Goal: Task Accomplishment & Management: Manage account settings

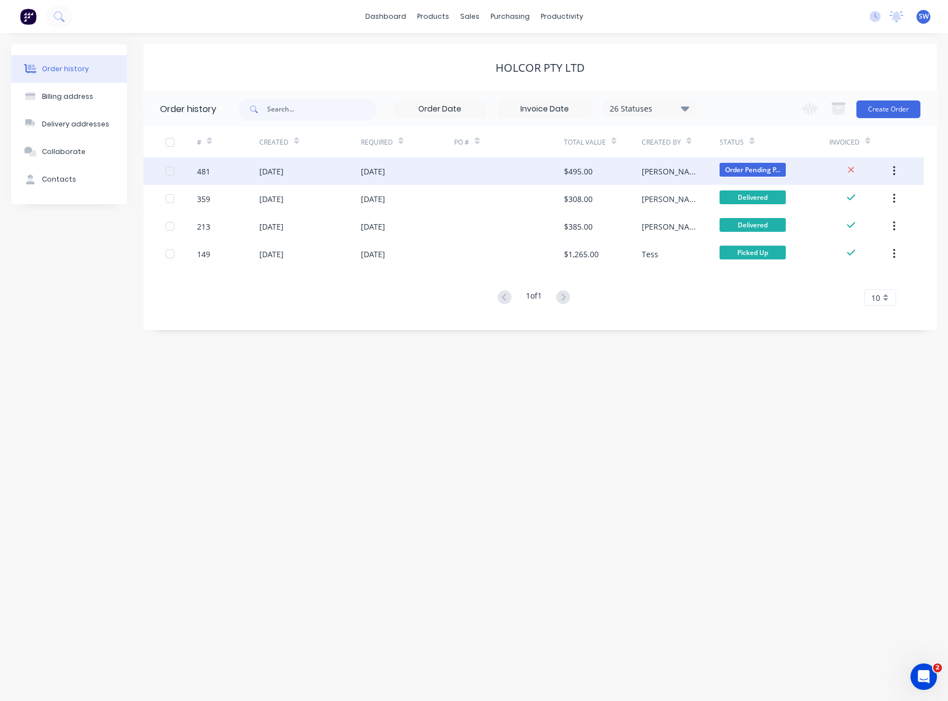
click at [426, 173] on div "[DATE]" at bounding box center [408, 171] width 94 height 28
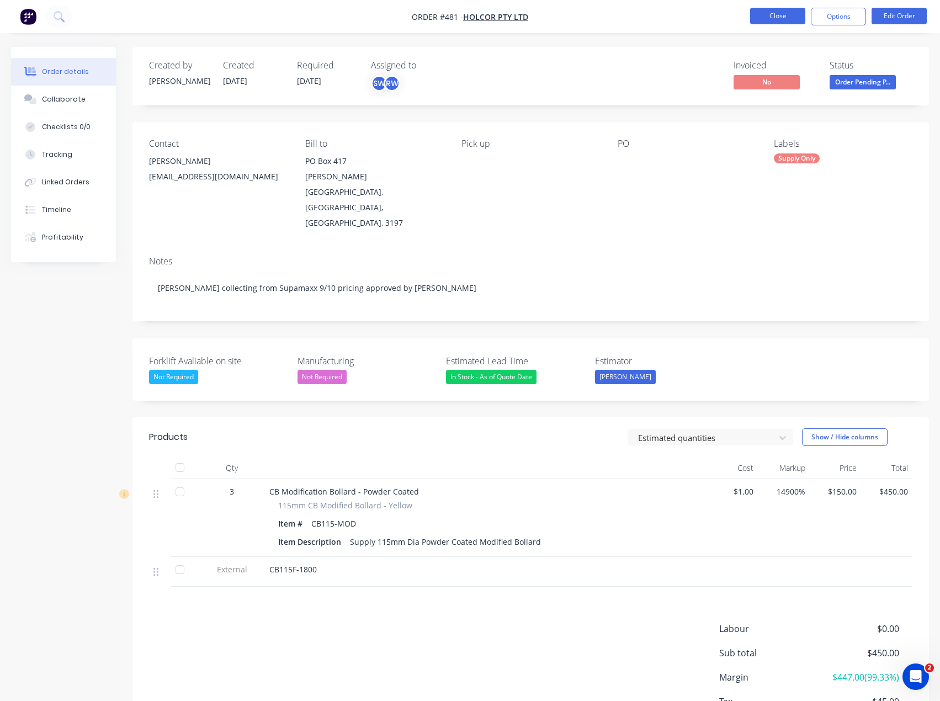
click at [784, 19] on button "Close" at bounding box center [777, 16] width 55 height 17
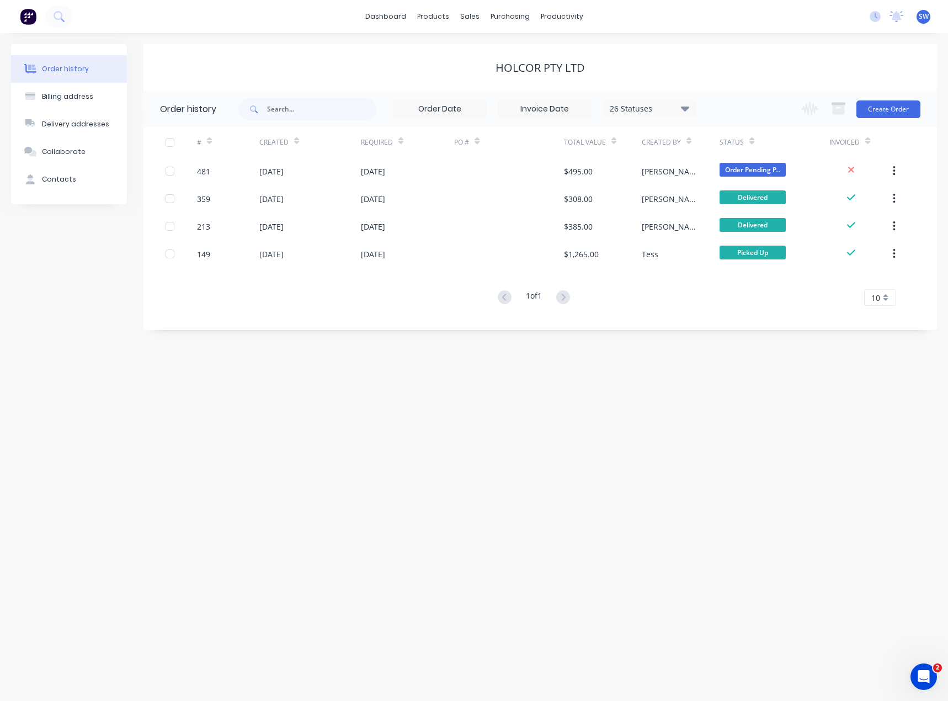
click at [614, 47] on div "Holcor Pty Ltd" at bounding box center [541, 67] width 794 height 47
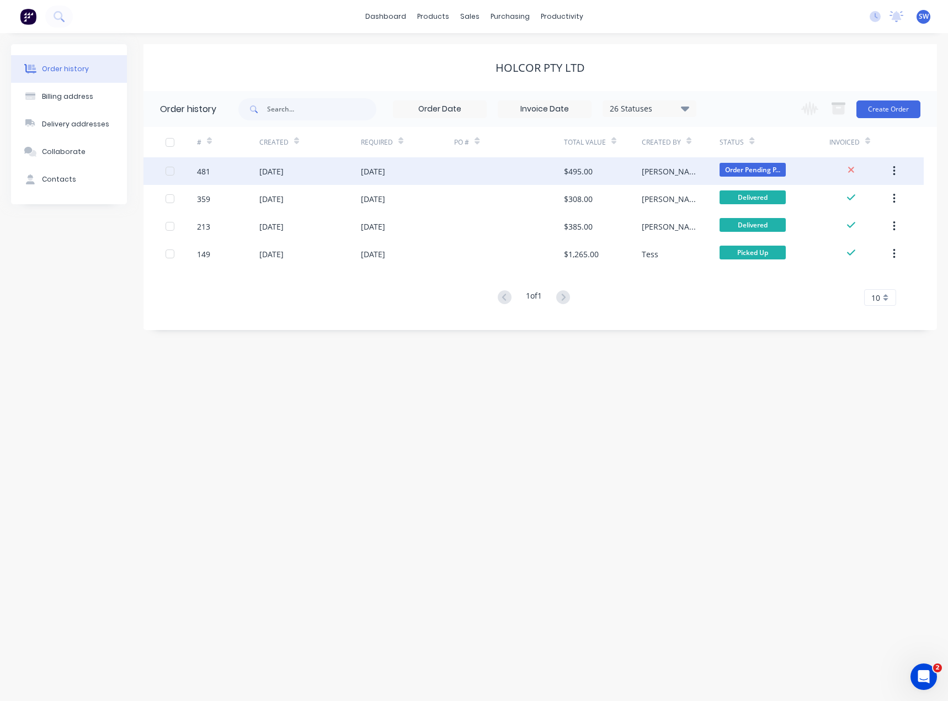
click at [608, 168] on div "$495.00" at bounding box center [603, 171] width 78 height 28
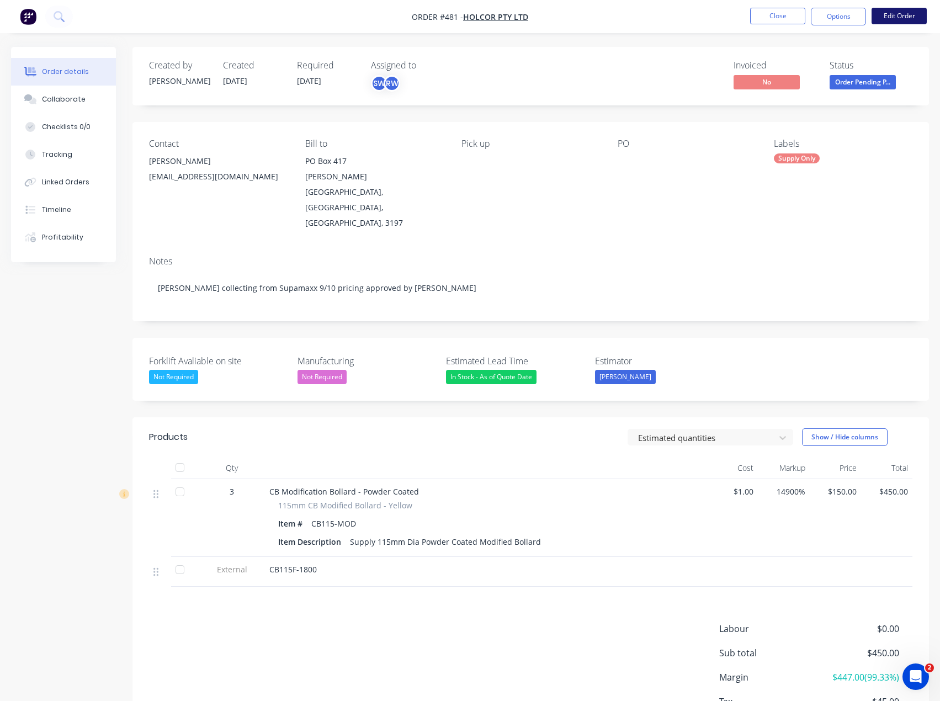
click at [899, 12] on button "Edit Order" at bounding box center [899, 16] width 55 height 17
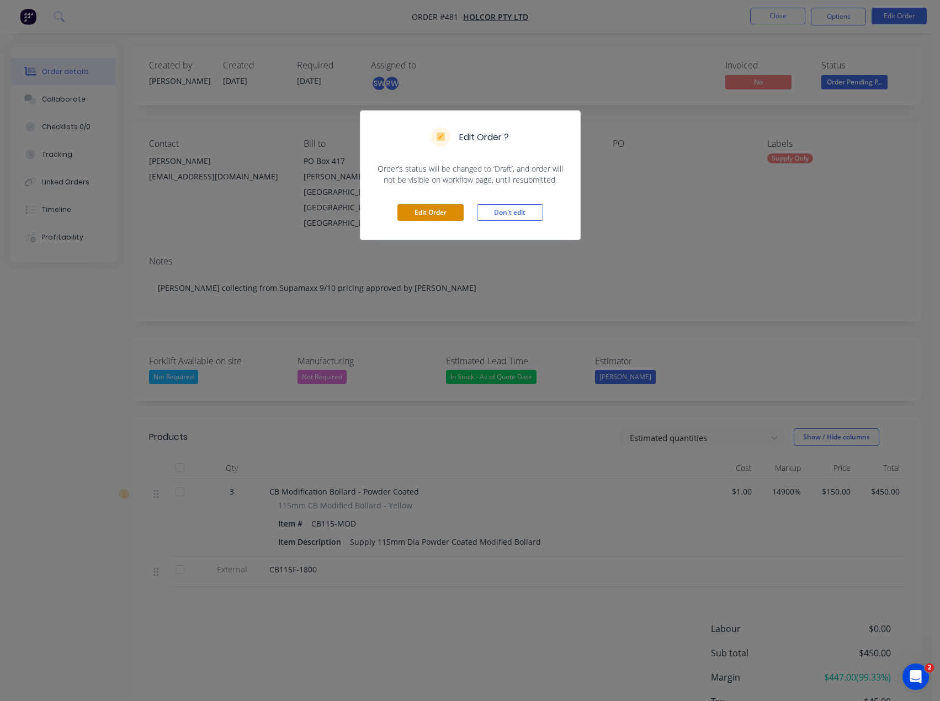
click at [441, 216] on button "Edit Order" at bounding box center [430, 212] width 66 height 17
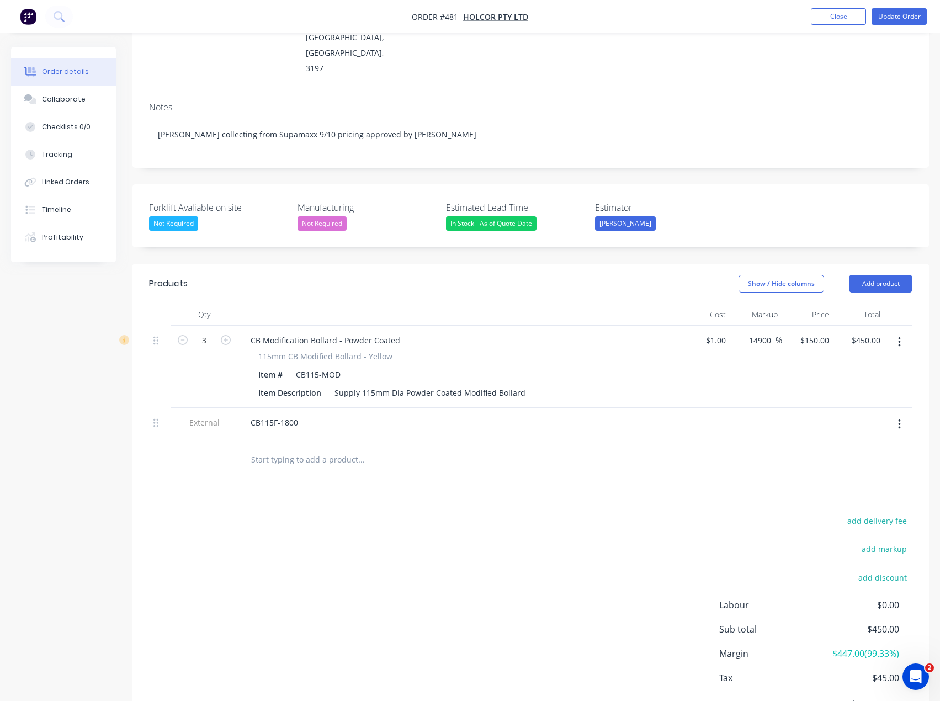
scroll to position [183, 0]
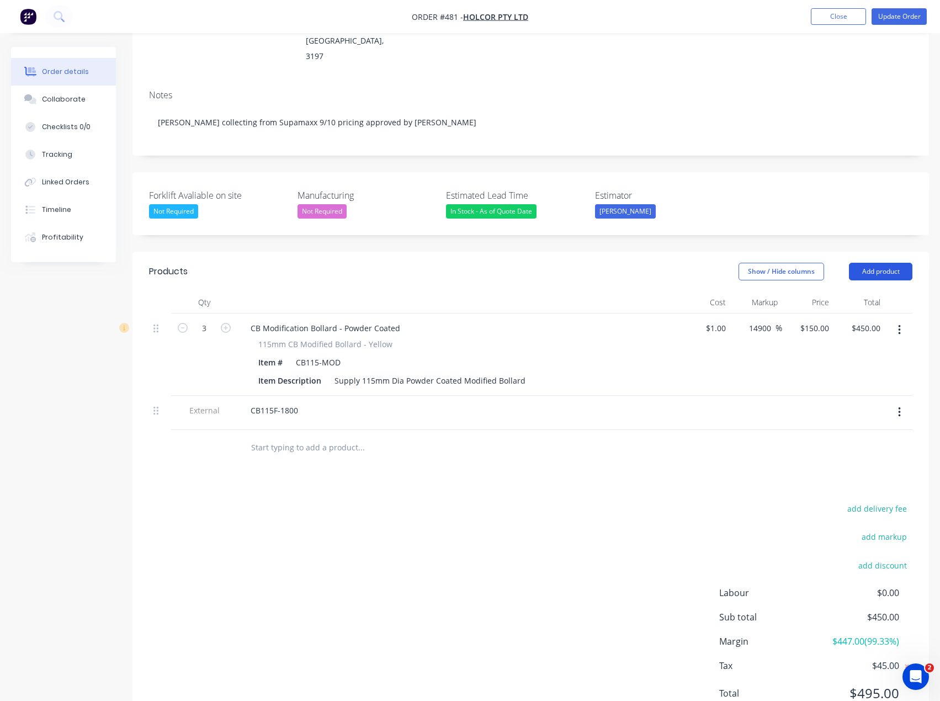
click at [869, 263] on button "Add product" at bounding box center [880, 272] width 63 height 18
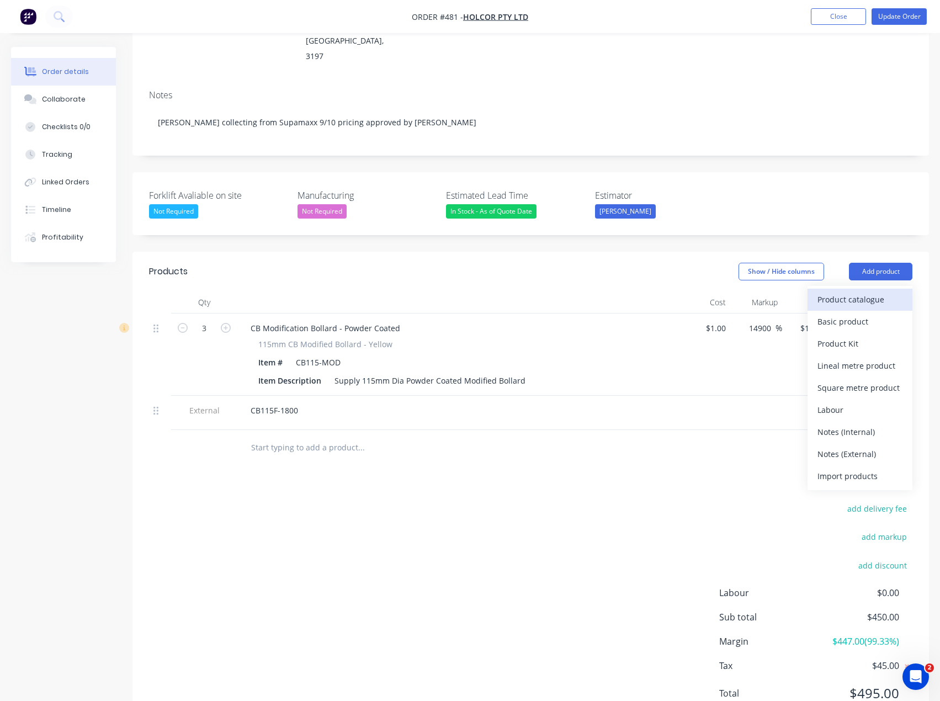
click at [872, 291] on div "Product catalogue" at bounding box center [859, 299] width 85 height 16
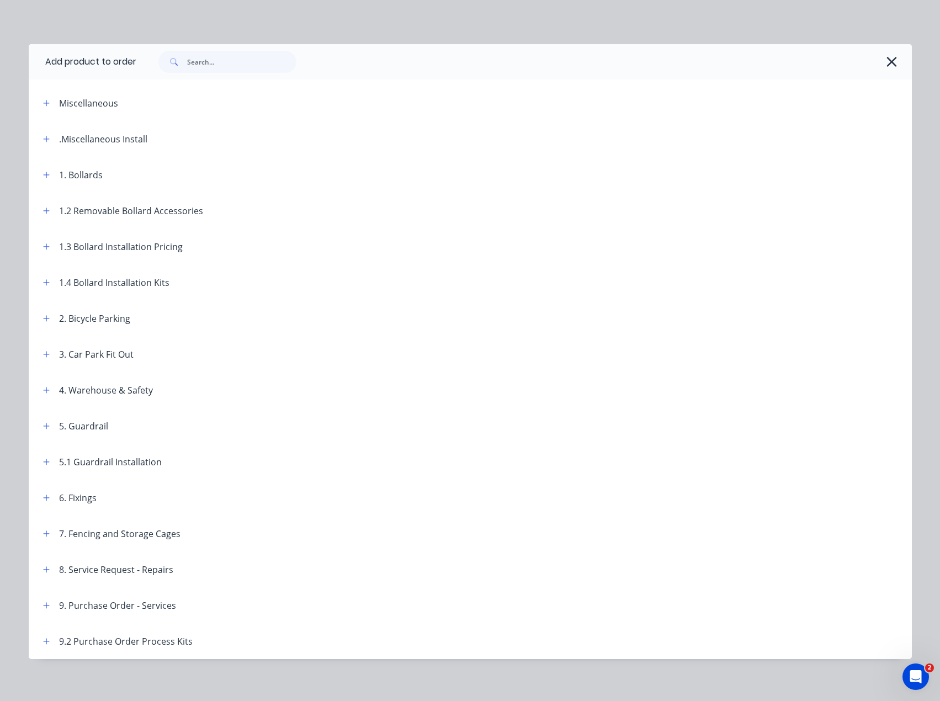
click at [61, 102] on div "Miscellaneous" at bounding box center [88, 103] width 59 height 13
click at [43, 103] on icon "button" at bounding box center [46, 103] width 6 height 6
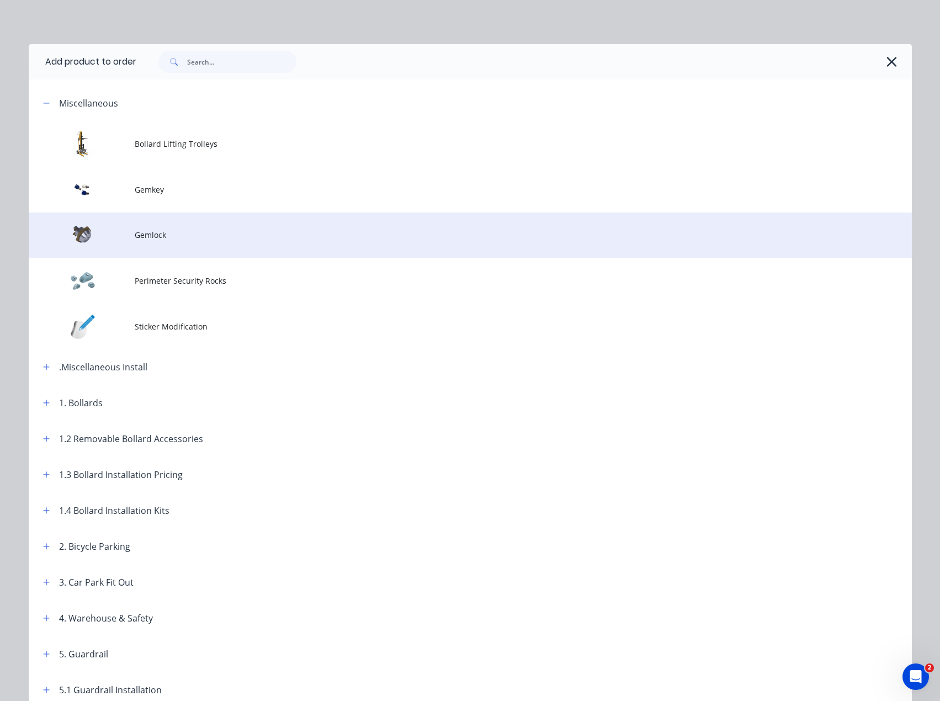
click at [220, 247] on td "Gemlock" at bounding box center [523, 236] width 777 height 46
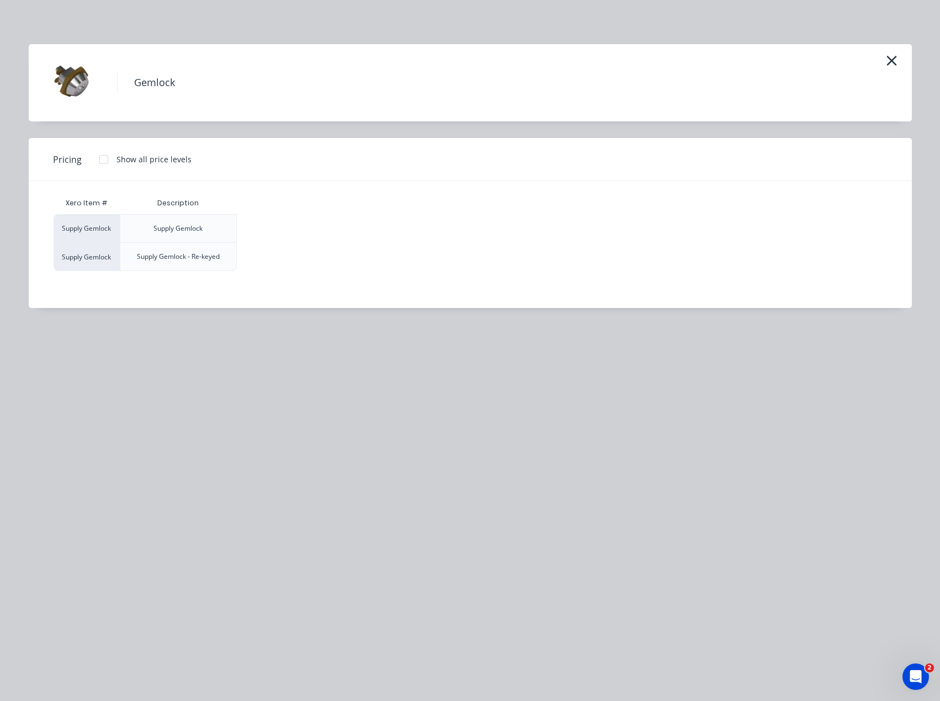
click at [176, 224] on div "Supply Gemlock" at bounding box center [177, 229] width 49 height 10
click at [884, 65] on button "button" at bounding box center [892, 61] width 18 height 18
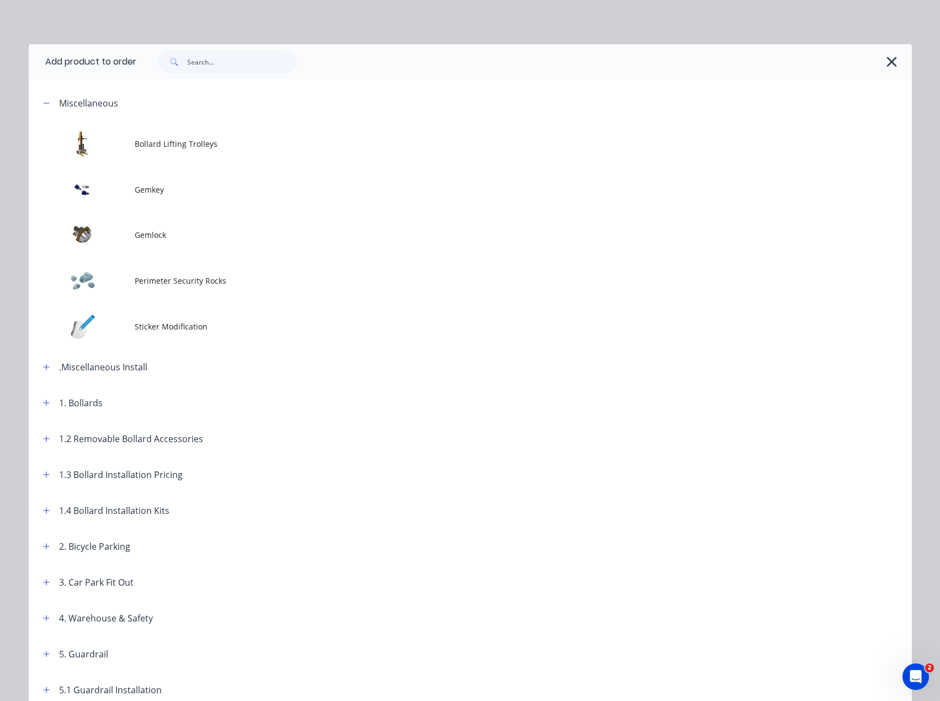
scroll to position [85, 0]
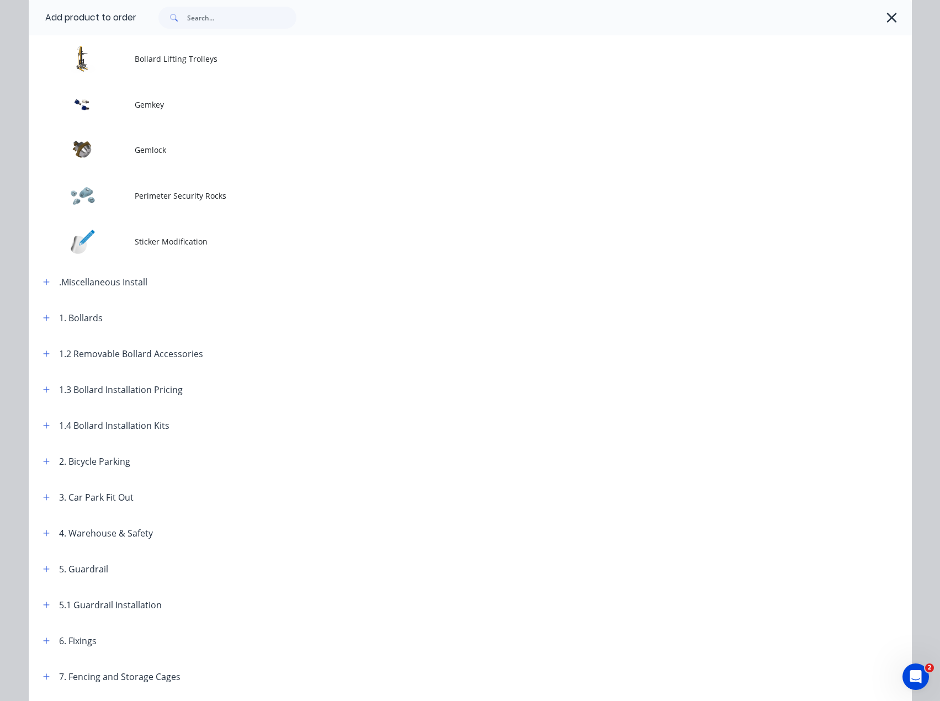
click at [252, 154] on span "Gemlock" at bounding box center [446, 150] width 622 height 12
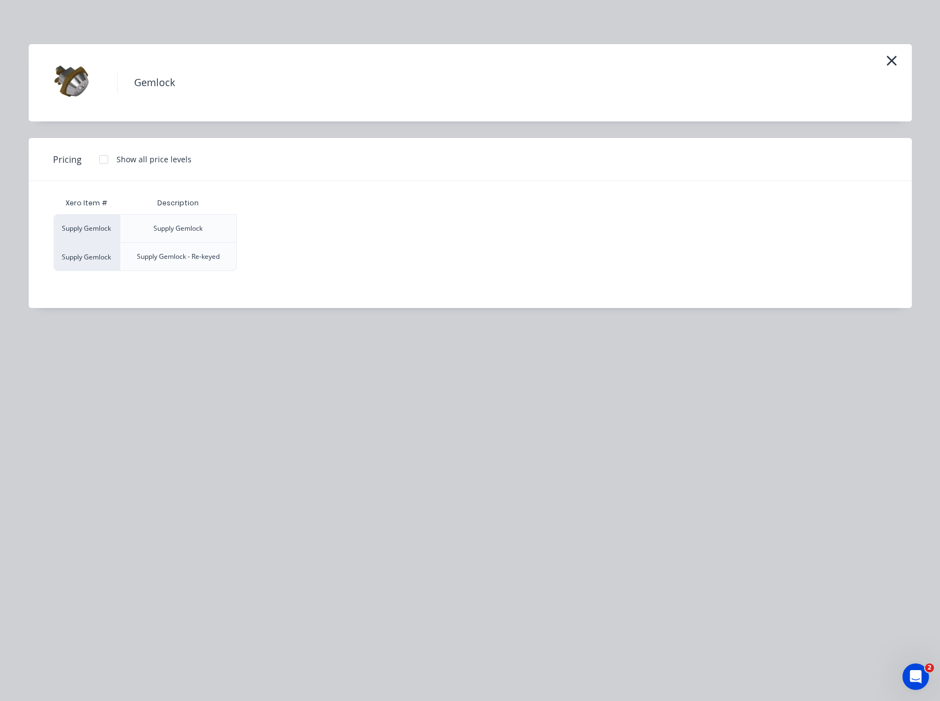
click at [217, 225] on div "Supply Gemlock" at bounding box center [179, 228] width 118 height 28
click at [97, 227] on div "Supply Gemlock" at bounding box center [87, 228] width 66 height 28
click at [187, 228] on div "Supply Gemlock" at bounding box center [177, 229] width 49 height 10
click at [880, 61] on div "Gemlock" at bounding box center [470, 82] width 850 height 55
click at [889, 63] on icon "button" at bounding box center [891, 61] width 10 height 10
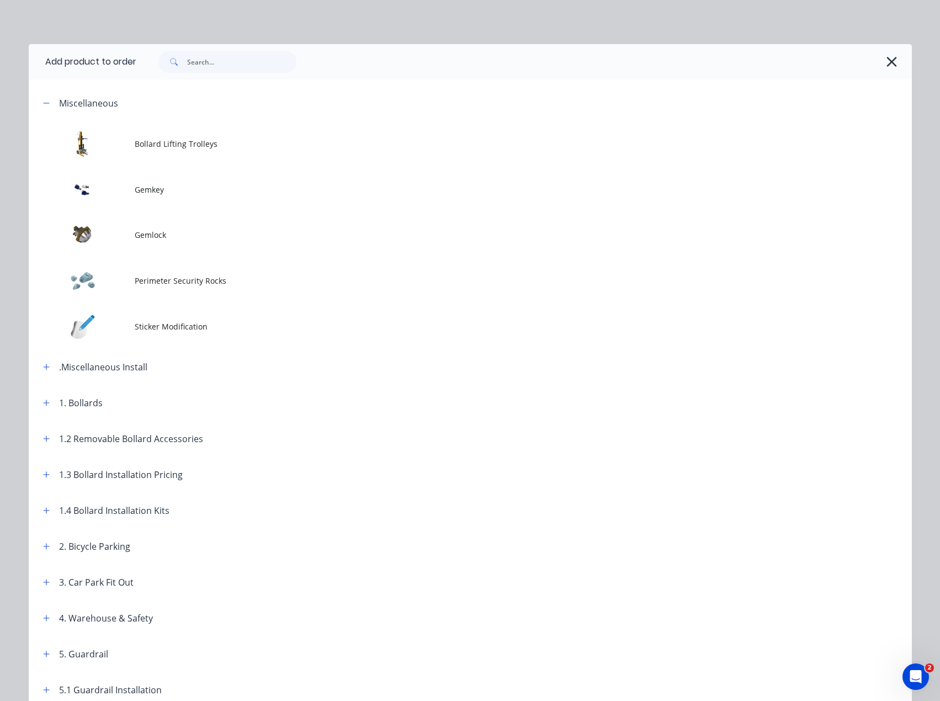
scroll to position [85, 0]
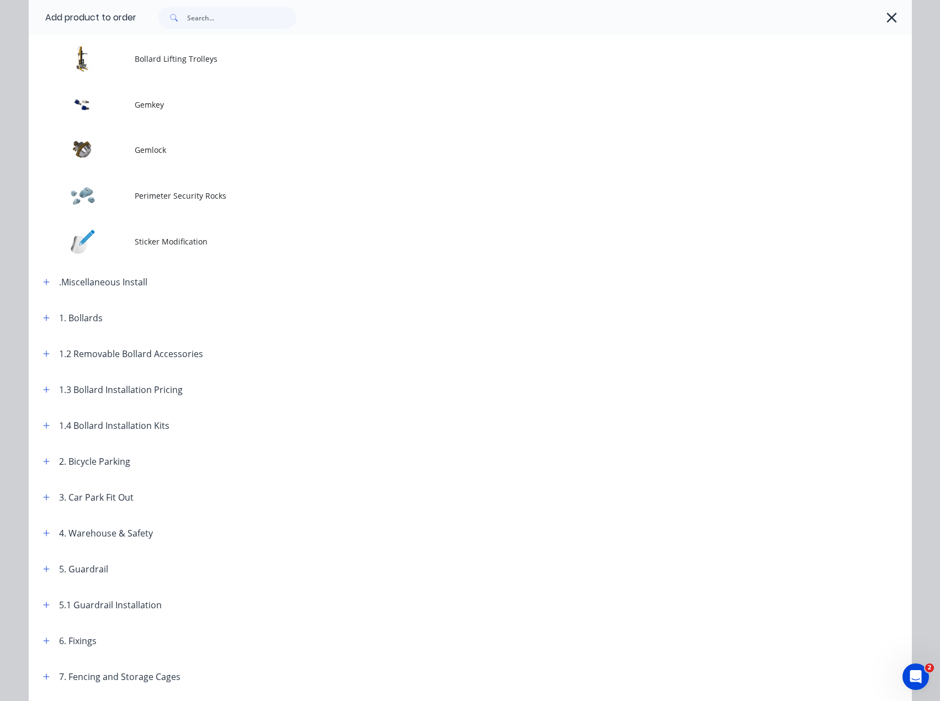
click at [897, 22] on div at bounding box center [524, 17] width 776 height 35
click at [894, 19] on button "button" at bounding box center [892, 18] width 18 height 18
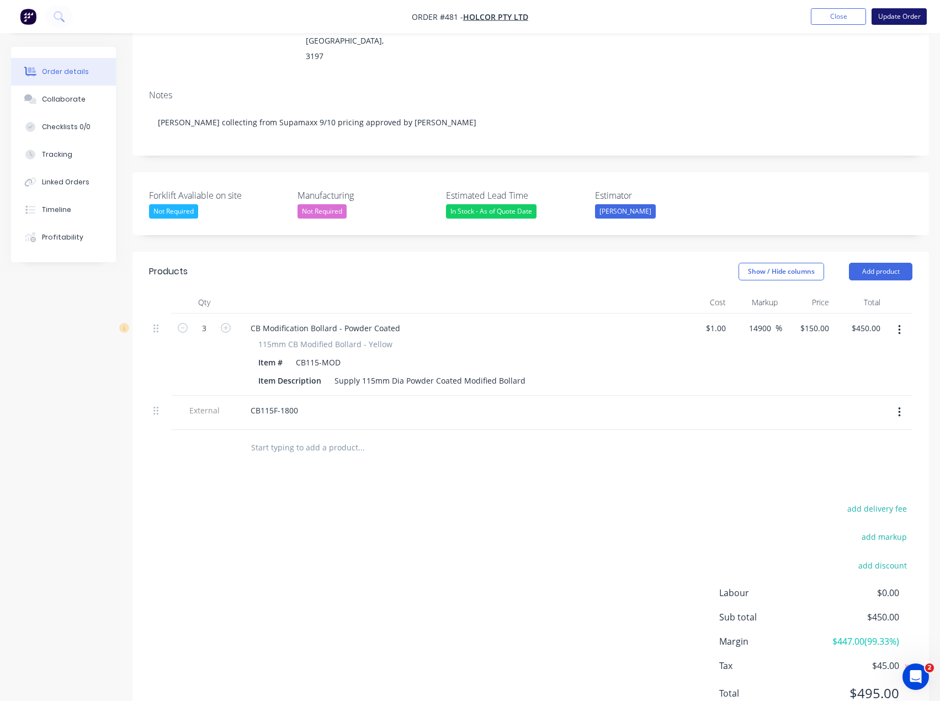
click at [911, 20] on button "Update Order" at bounding box center [899, 16] width 55 height 17
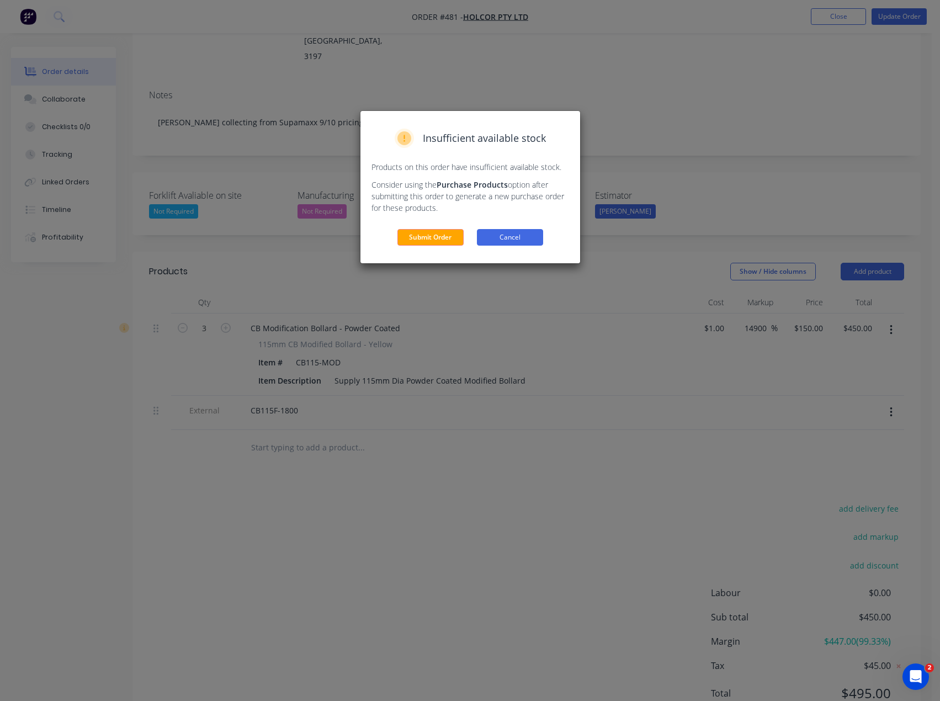
click at [535, 240] on button "Cancel" at bounding box center [510, 237] width 66 height 17
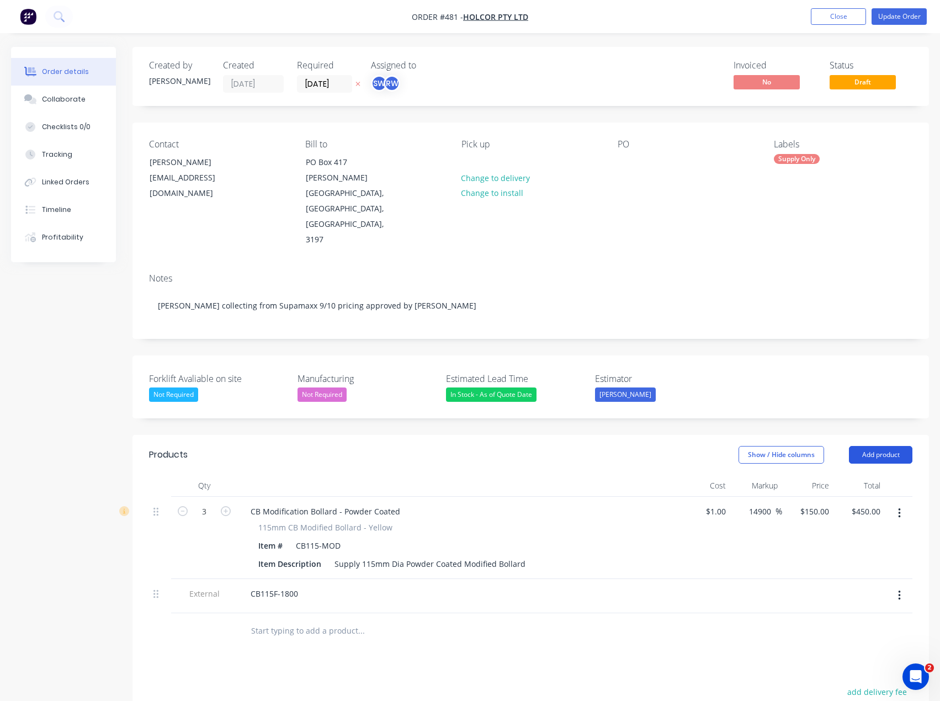
click at [879, 446] on button "Add product" at bounding box center [880, 455] width 63 height 18
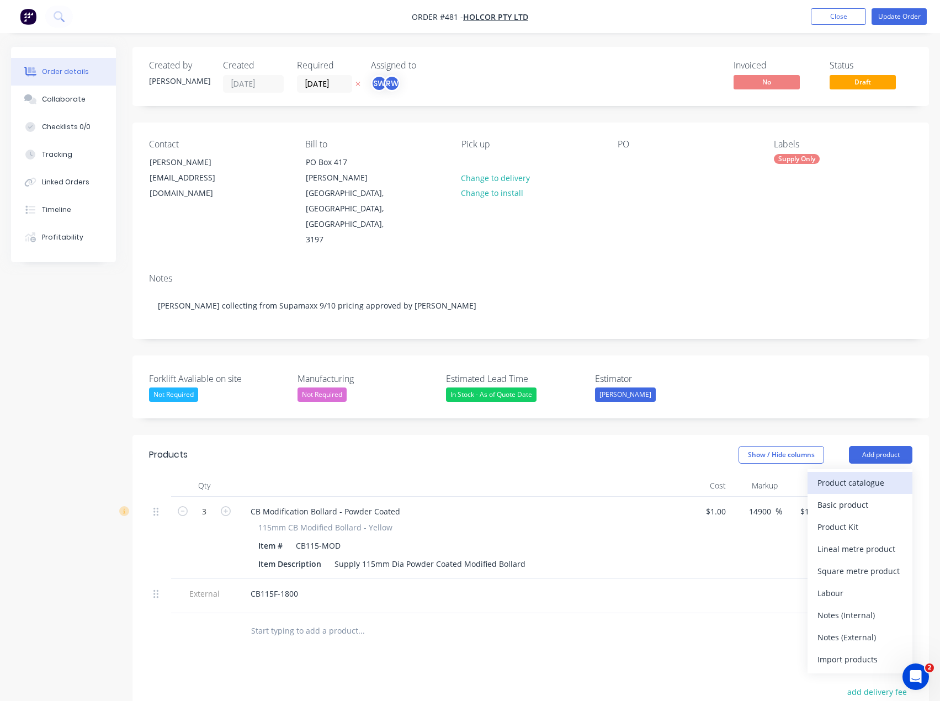
click at [864, 475] on div "Product catalogue" at bounding box center [859, 483] width 85 height 16
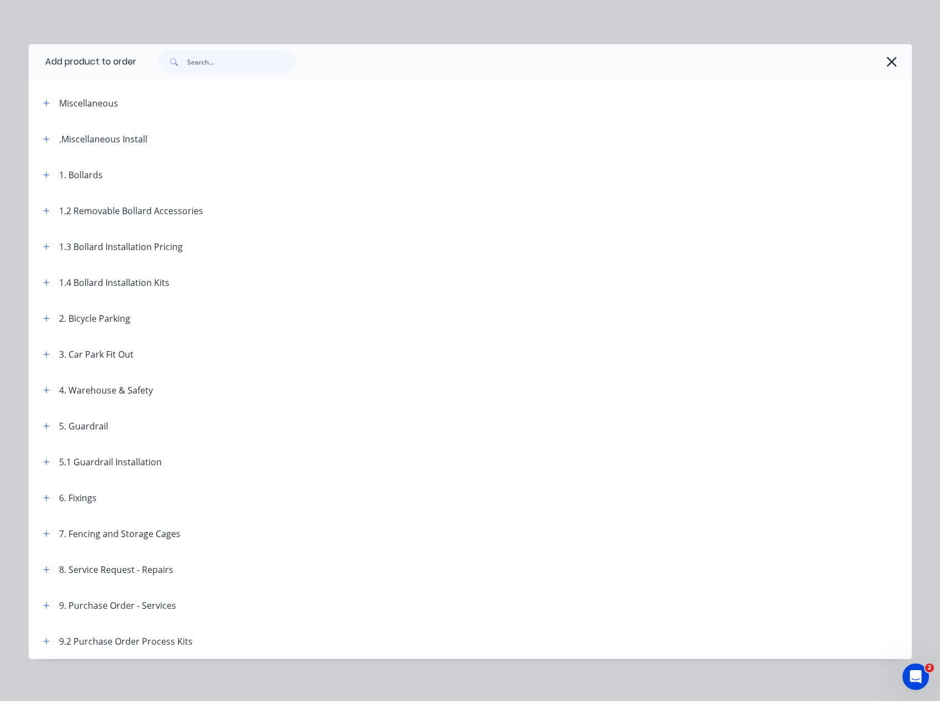
click at [62, 101] on div "Miscellaneous" at bounding box center [88, 103] width 59 height 13
click at [43, 102] on icon "button" at bounding box center [46, 103] width 6 height 6
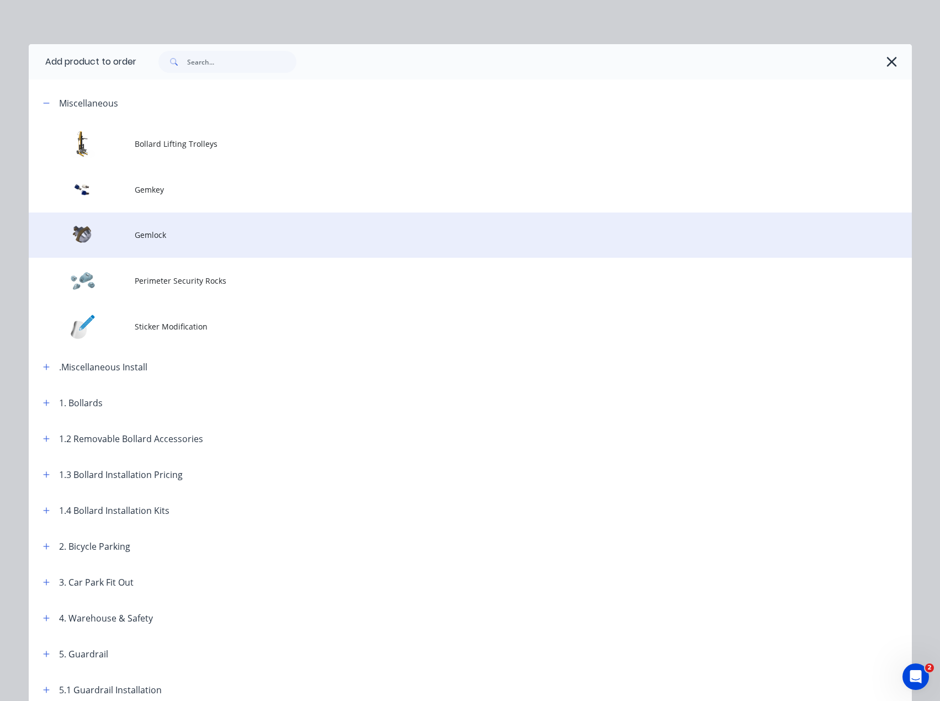
click at [167, 234] on span "Gemlock" at bounding box center [446, 235] width 622 height 12
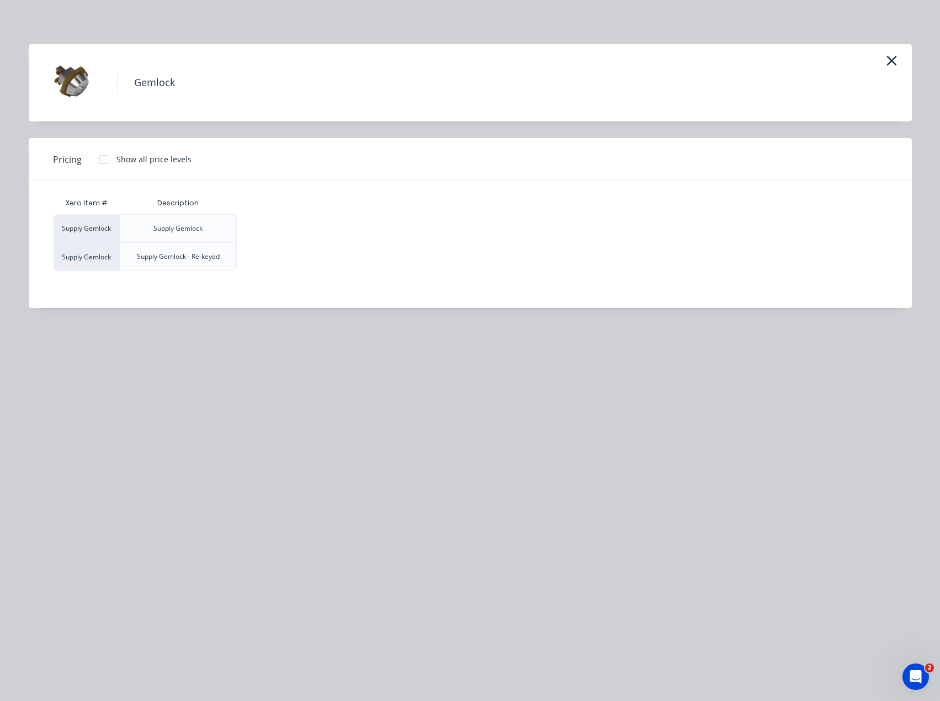
click at [87, 221] on div "Supply Gemlock" at bounding box center [87, 228] width 66 height 28
click at [88, 226] on div "Supply Gemlock" at bounding box center [87, 228] width 66 height 28
click at [199, 229] on div "Supply Gemlock" at bounding box center [177, 229] width 49 height 10
click at [199, 230] on div "Supply Gemlock" at bounding box center [177, 229] width 49 height 10
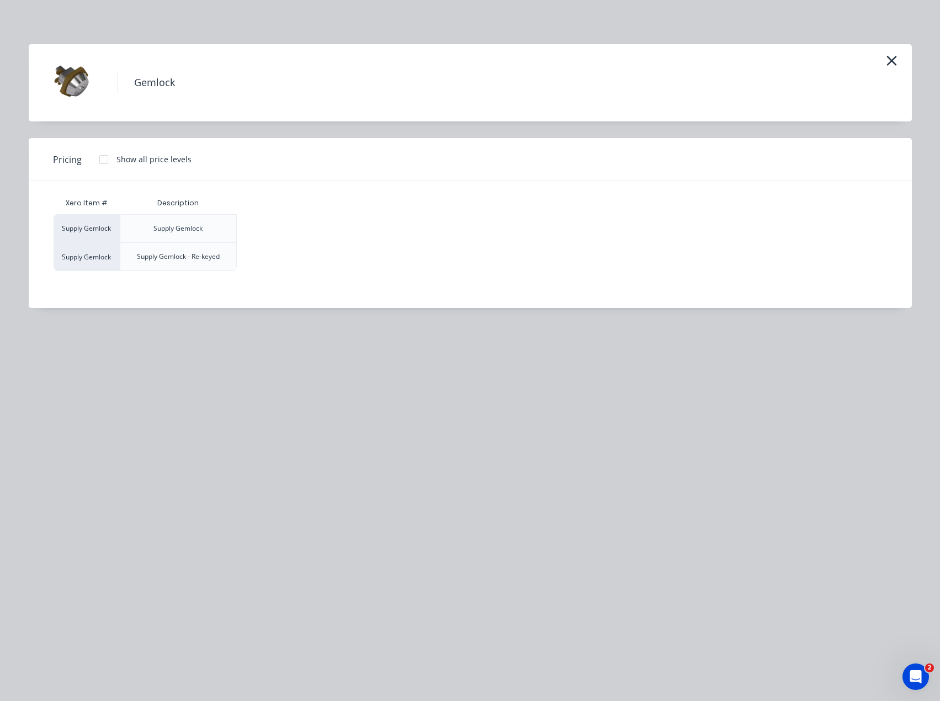
click at [256, 232] on div "Supply Gemlock Supply Gemlock Supply Gemlock Supply Gemlock - Re-keyed" at bounding box center [462, 242] width 817 height 57
click at [313, 245] on div "Supply Gemlock Supply Gemlock Supply Gemlock Supply Gemlock - Re-keyed" at bounding box center [462, 242] width 817 height 57
click at [107, 155] on div at bounding box center [104, 159] width 22 height 22
click at [286, 227] on div "$60.00" at bounding box center [268, 229] width 63 height 28
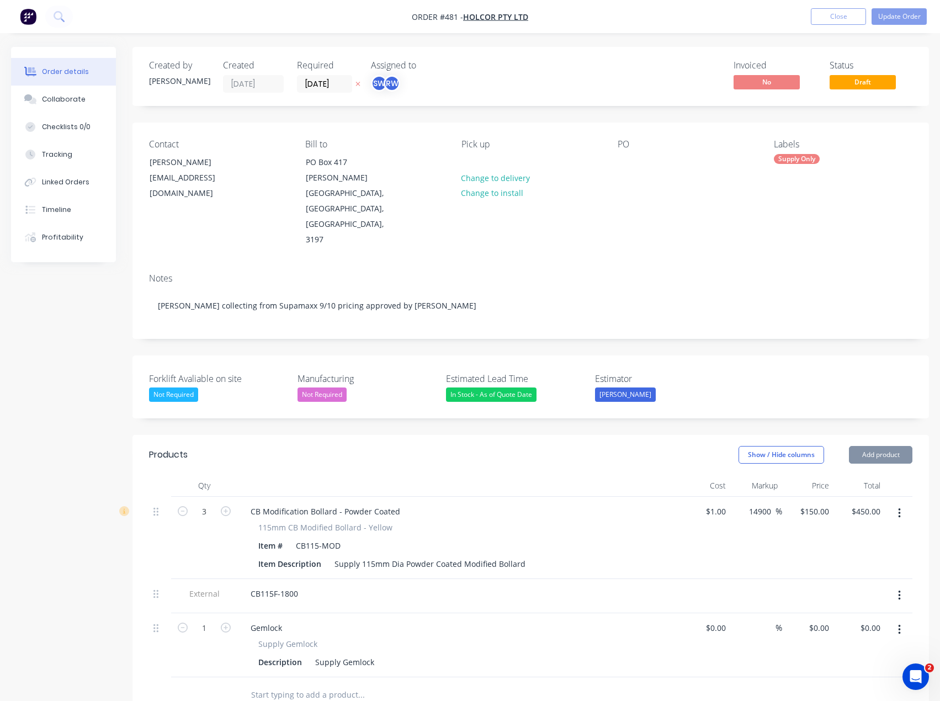
type input "$60.00"
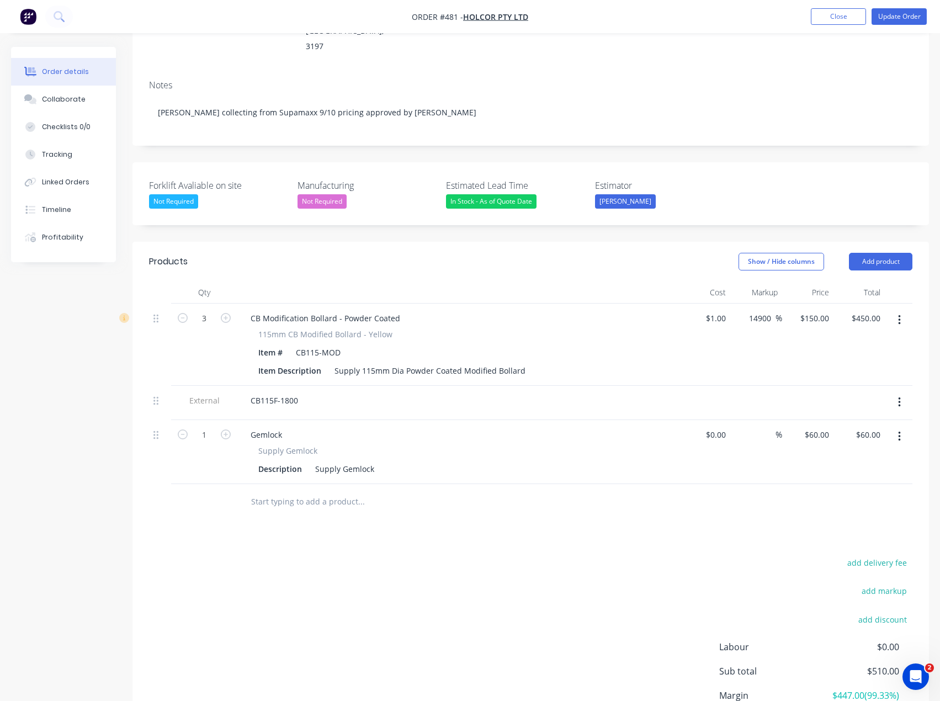
scroll to position [221, 0]
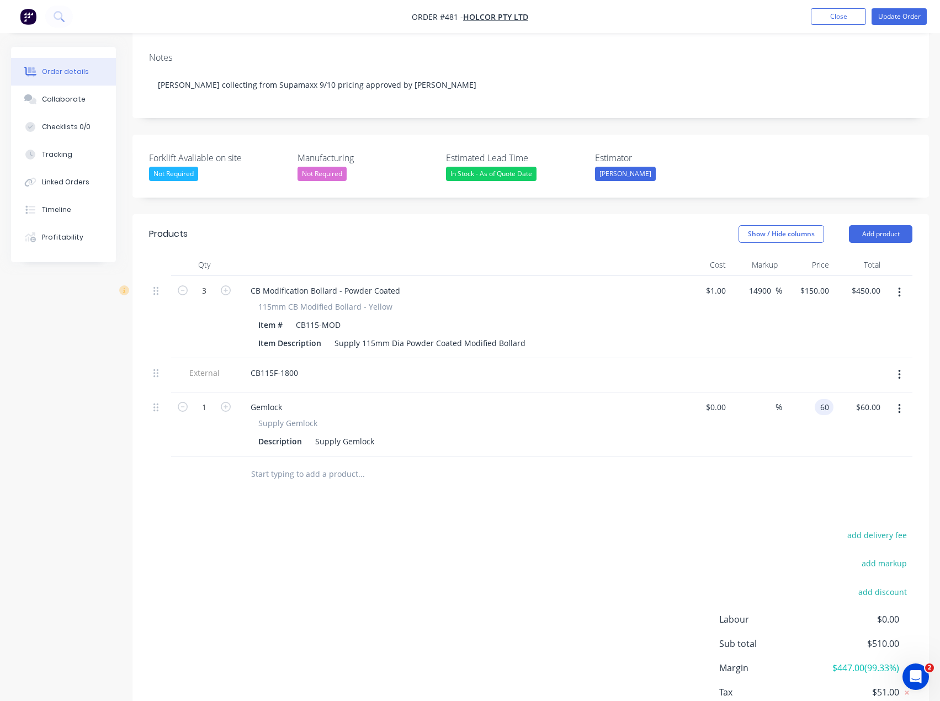
click at [822, 399] on input "60" at bounding box center [826, 407] width 14 height 16
type input "$40.00"
click at [761, 456] on div at bounding box center [530, 474] width 763 height 36
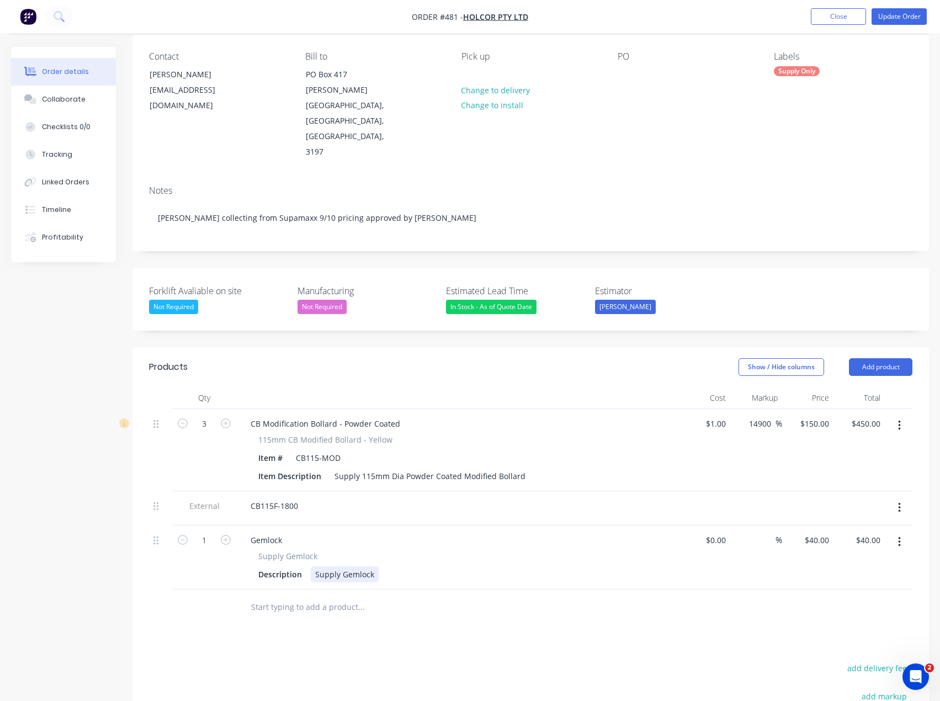
scroll to position [0, 0]
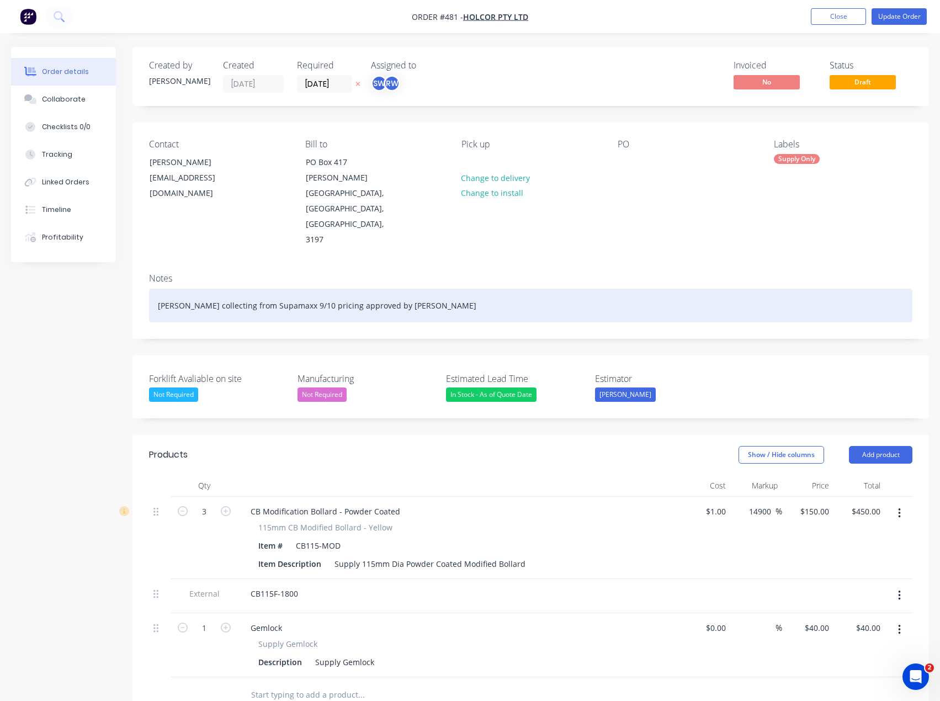
click at [383, 289] on div "[PERSON_NAME] collecting from Supamaxx 9/10 pricing approved by [PERSON_NAME]" at bounding box center [530, 306] width 763 height 34
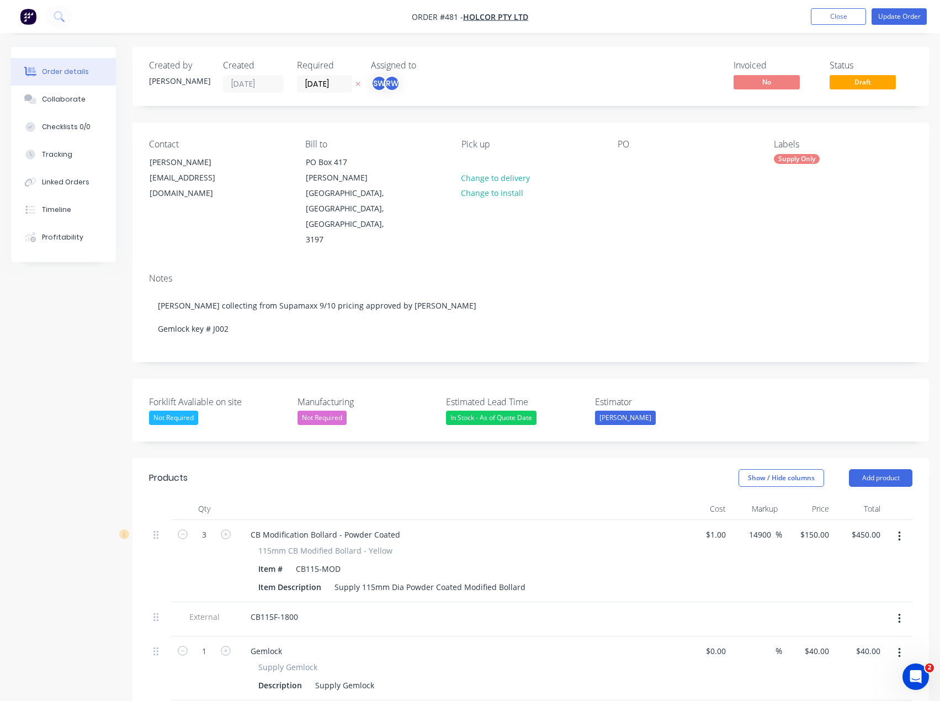
click at [540, 520] on div "CB Modification Bollard - Powder Coated 115mm CB Modified Bollard - Yellow Item…" at bounding box center [458, 561] width 442 height 82
click at [900, 19] on button "Update Order" at bounding box center [899, 16] width 55 height 17
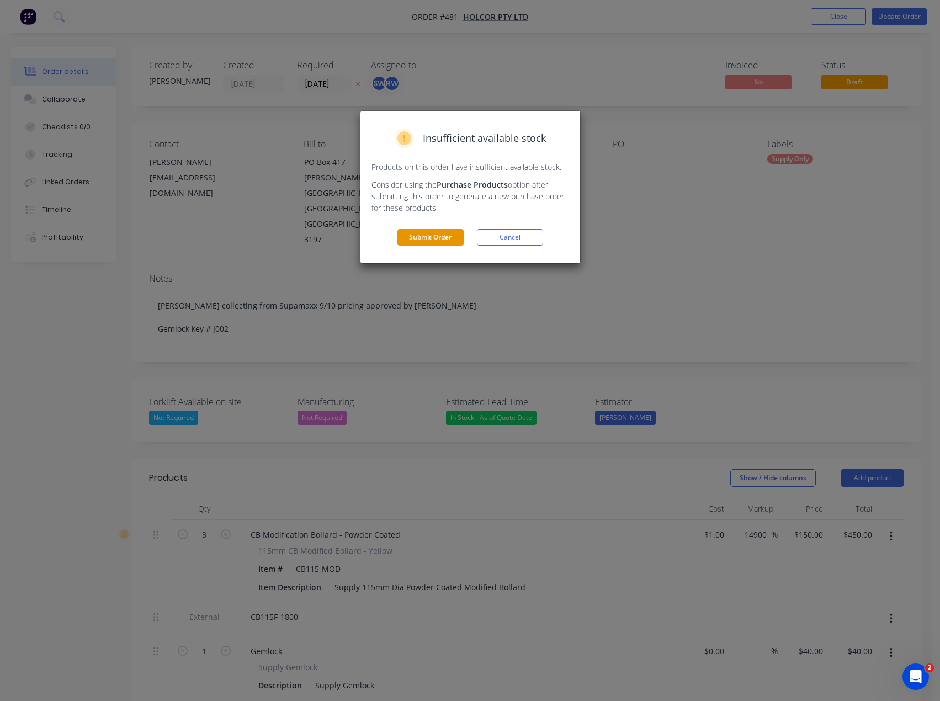
click at [459, 232] on button "Submit Order" at bounding box center [430, 237] width 66 height 17
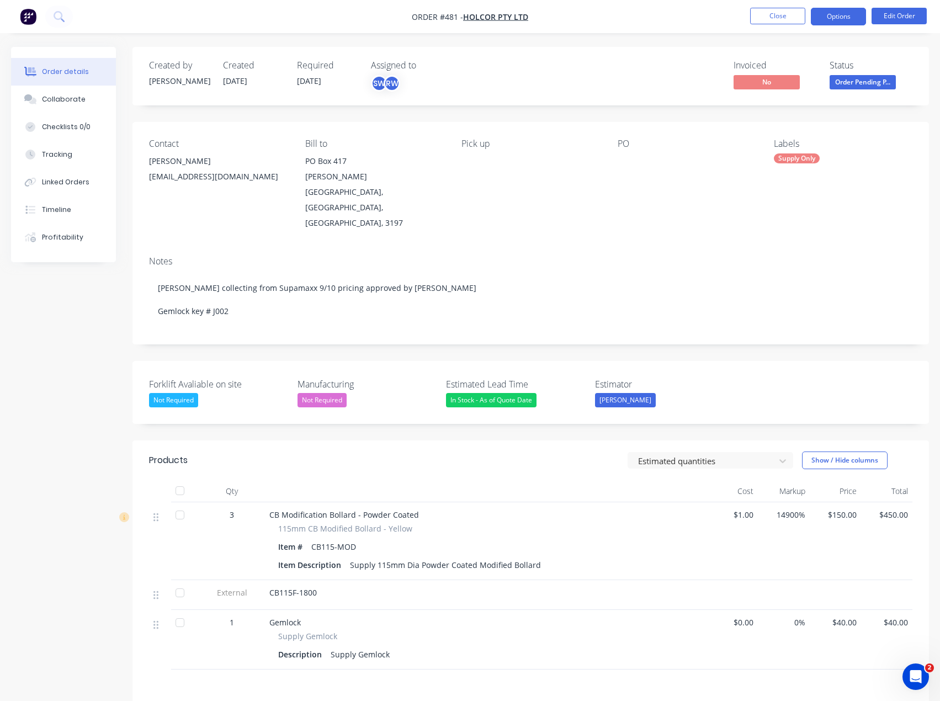
click at [825, 15] on button "Options" at bounding box center [838, 17] width 55 height 18
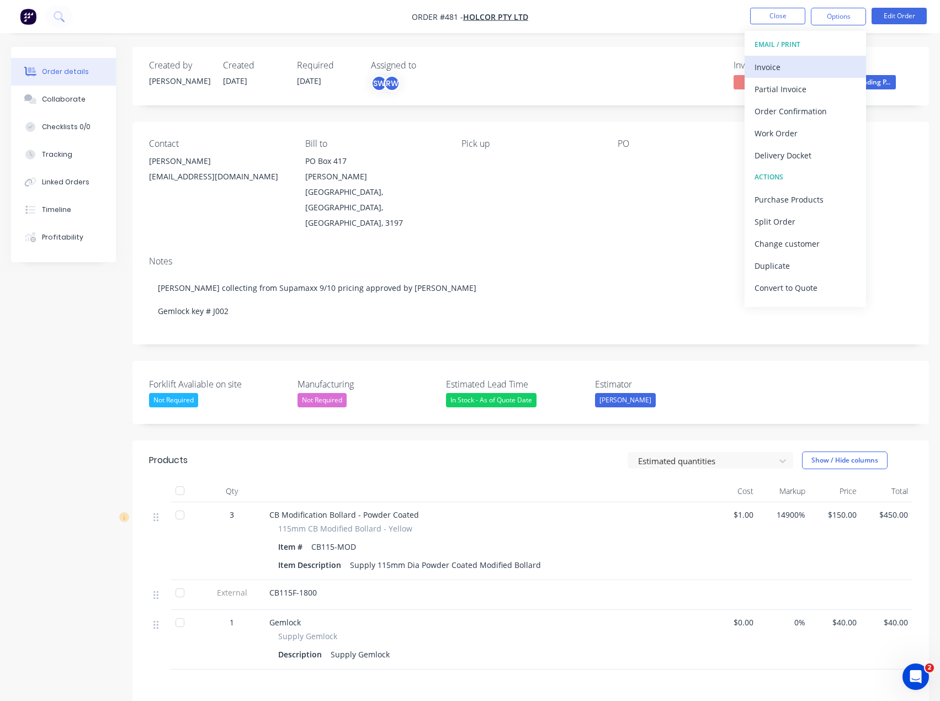
click at [805, 64] on div "Invoice" at bounding box center [806, 67] width 102 height 16
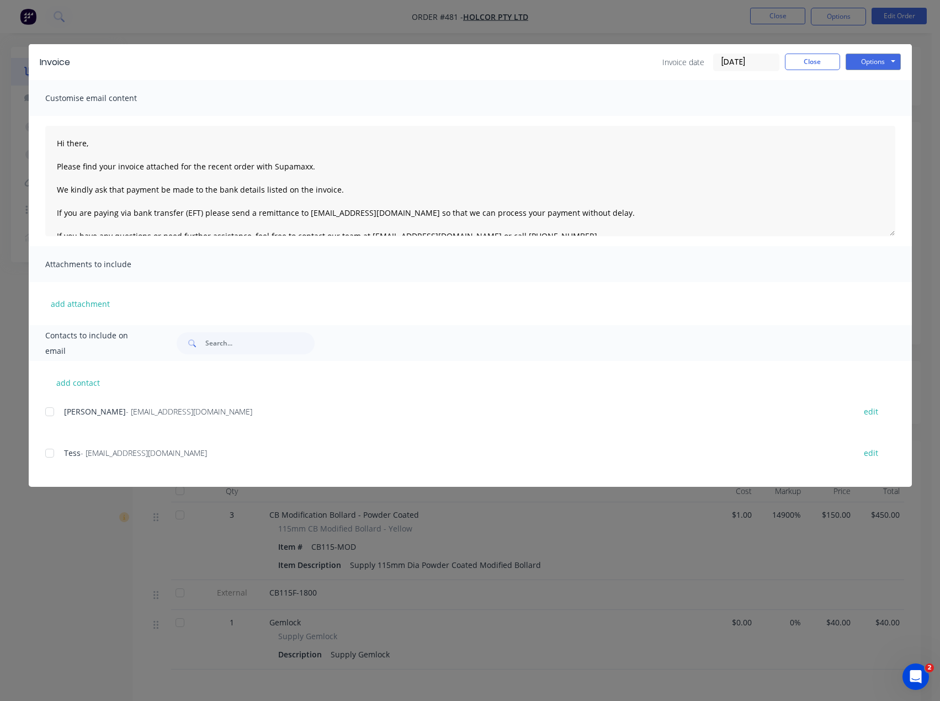
click at [46, 414] on div "add contact [PERSON_NAME] - [EMAIL_ADDRESS][DOMAIN_NAME] edit Tess - [EMAIL_ADD…" at bounding box center [470, 424] width 883 height 126
click at [47, 412] on div at bounding box center [50, 412] width 22 height 22
click at [98, 381] on button "add contact" at bounding box center [78, 382] width 66 height 17
select select "AU"
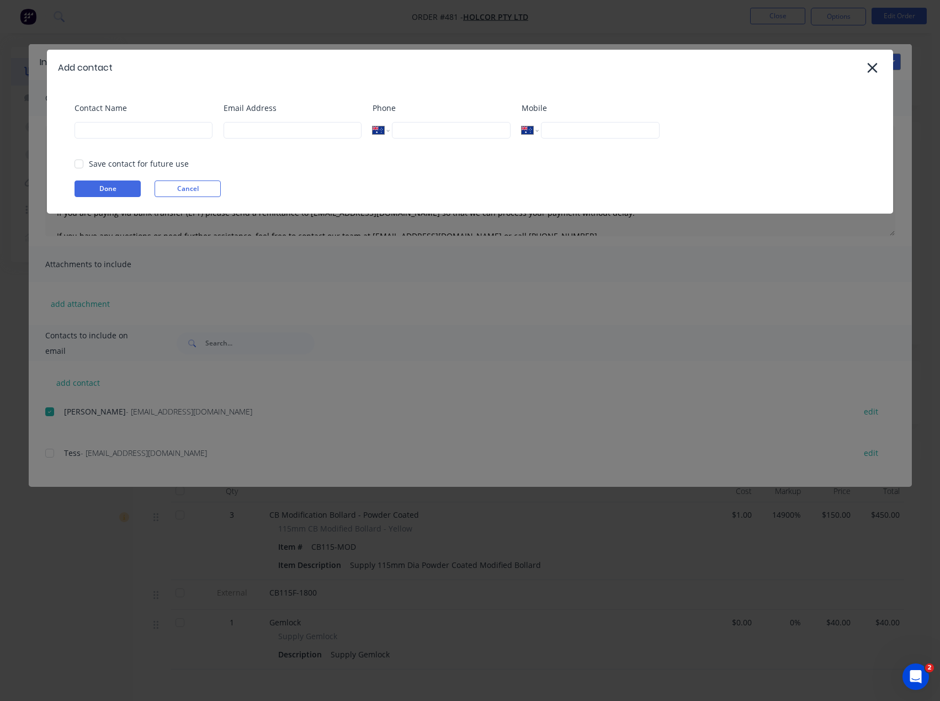
click at [141, 139] on div "Contact Name" at bounding box center [144, 124] width 138 height 45
click at [142, 132] on input at bounding box center [144, 130] width 138 height 17
type input "[PERSON_NAME]"
drag, startPoint x: 286, startPoint y: 131, endPoint x: 289, endPoint y: 137, distance: 6.2
click at [286, 131] on input at bounding box center [293, 130] width 138 height 17
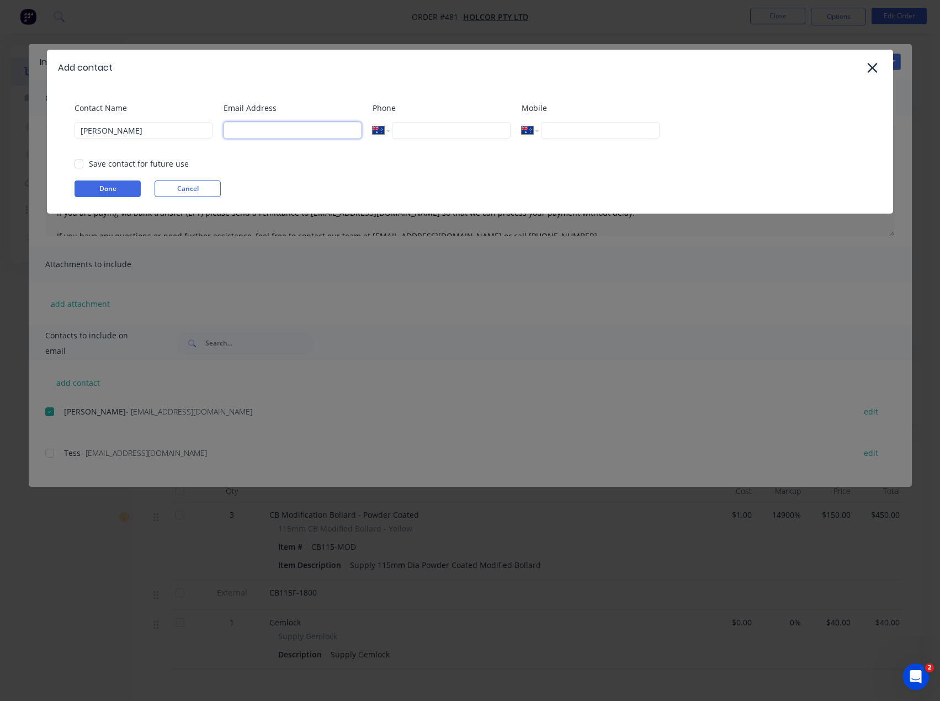
type input "[PERSON_NAME][EMAIL_ADDRESS][DOMAIN_NAME]"
click at [101, 184] on button "Done" at bounding box center [108, 188] width 66 height 17
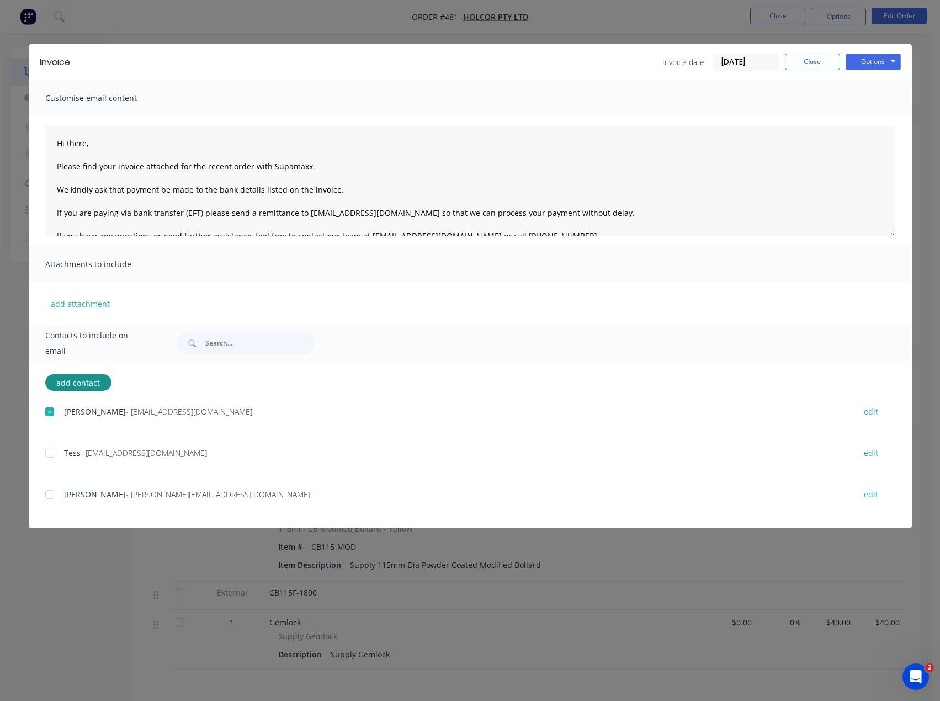
click at [48, 491] on div at bounding box center [50, 495] width 22 height 22
click at [84, 145] on textarea "Hi there, Please find your invoice attached for the recent order with Supamaxx.…" at bounding box center [470, 181] width 850 height 110
type textarea "Hi [PERSON_NAME], Please find your invoice attached for the recent order with S…"
click at [242, 55] on div "Invoice date [DATE] Close Options Preview Print Email" at bounding box center [491, 63] width 820 height 18
click at [861, 51] on div "Invoice Invoice date [DATE] Close Options Preview Print Email" at bounding box center [470, 62] width 883 height 36
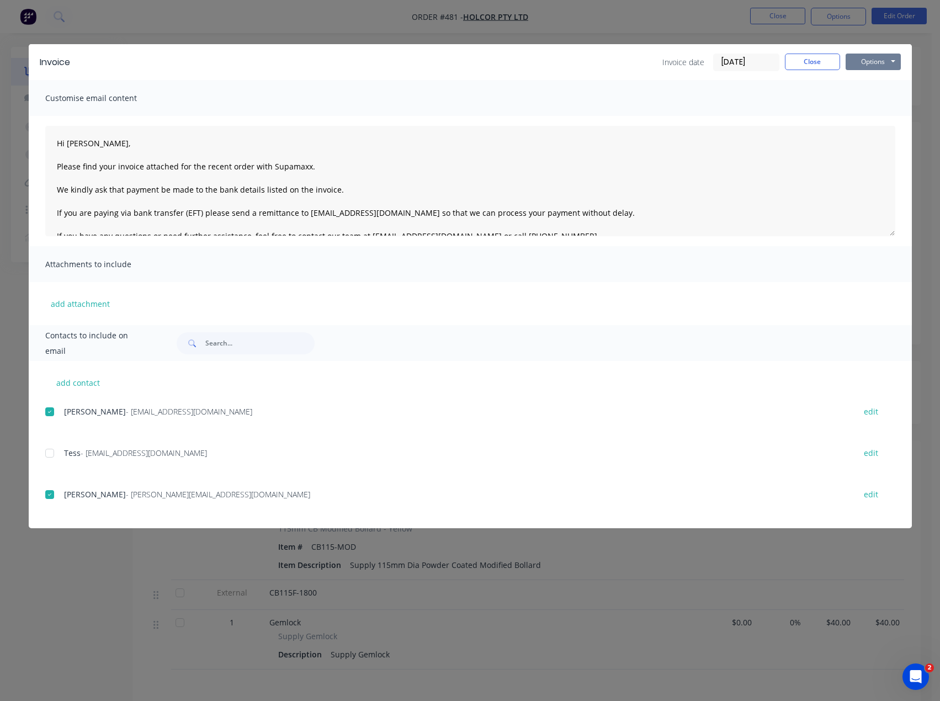
click at [861, 55] on button "Options" at bounding box center [873, 62] width 55 height 17
click at [893, 117] on button "Email" at bounding box center [881, 118] width 71 height 18
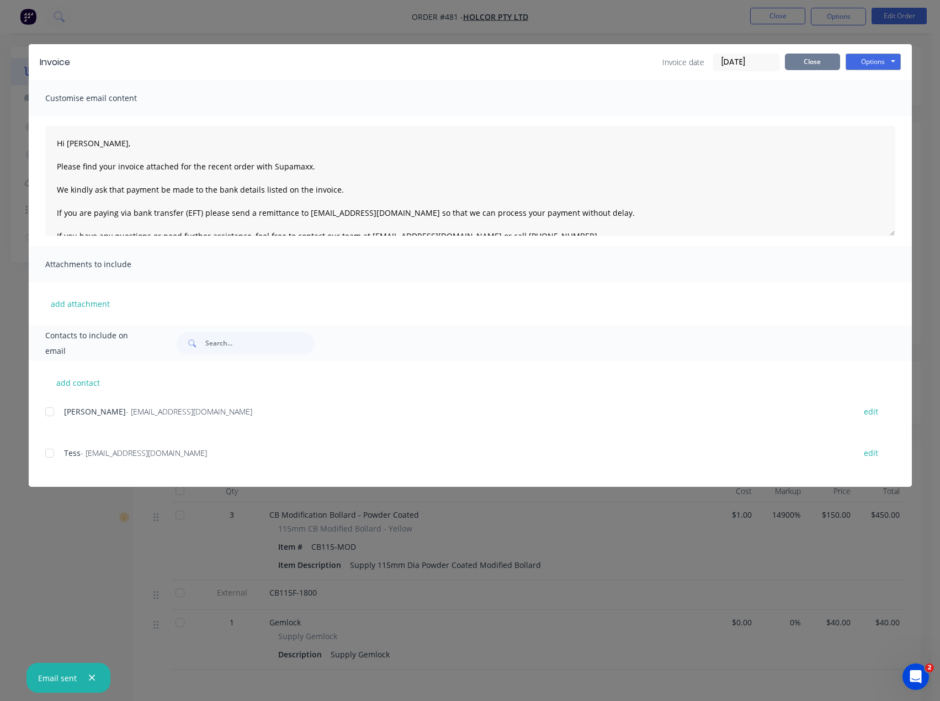
click at [829, 58] on button "Close" at bounding box center [812, 62] width 55 height 17
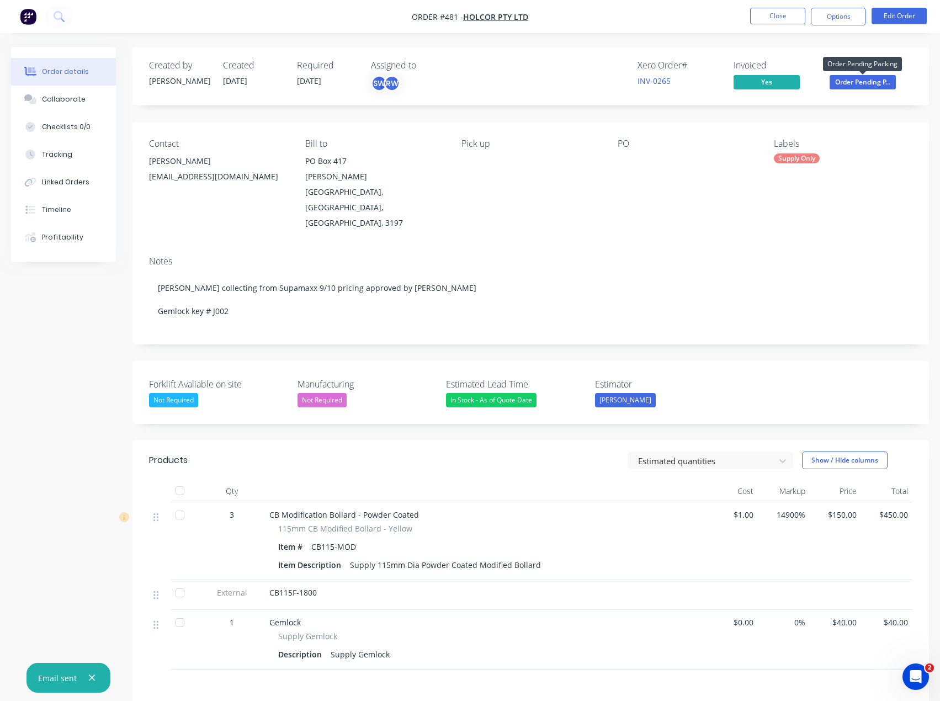
click at [853, 82] on span "Order Pending P..." at bounding box center [863, 82] width 66 height 14
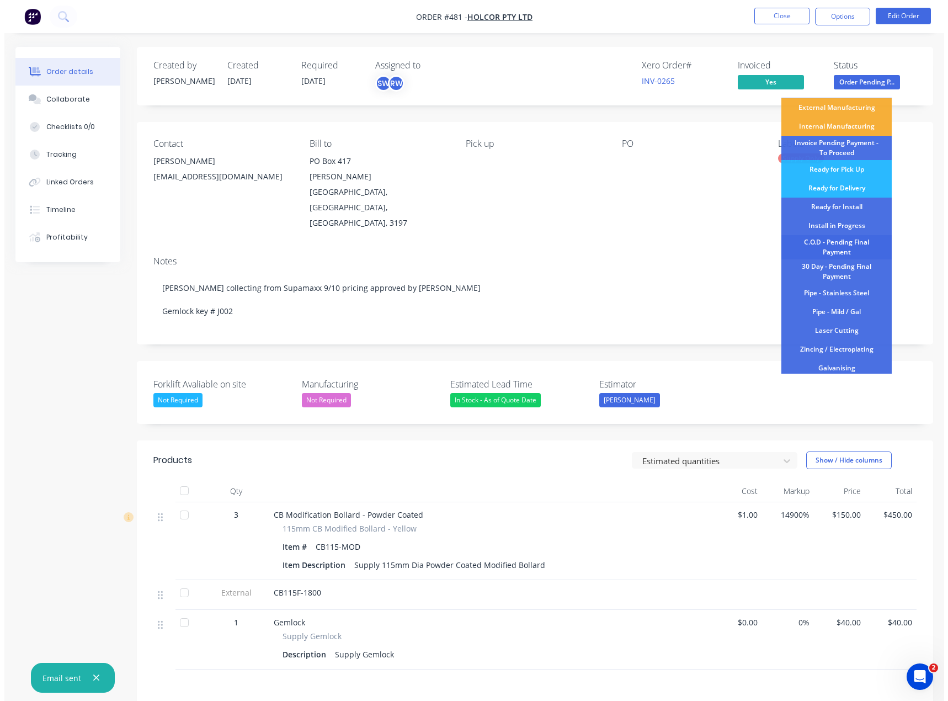
scroll to position [55, 0]
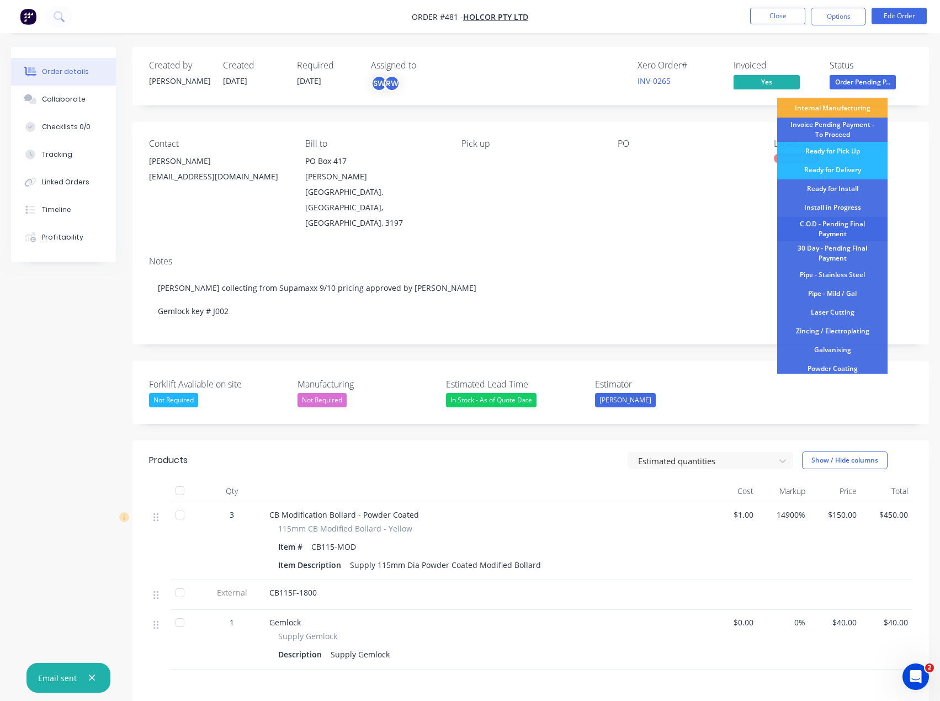
click at [854, 231] on div "C.O.D - Pending Final Payment" at bounding box center [832, 229] width 110 height 24
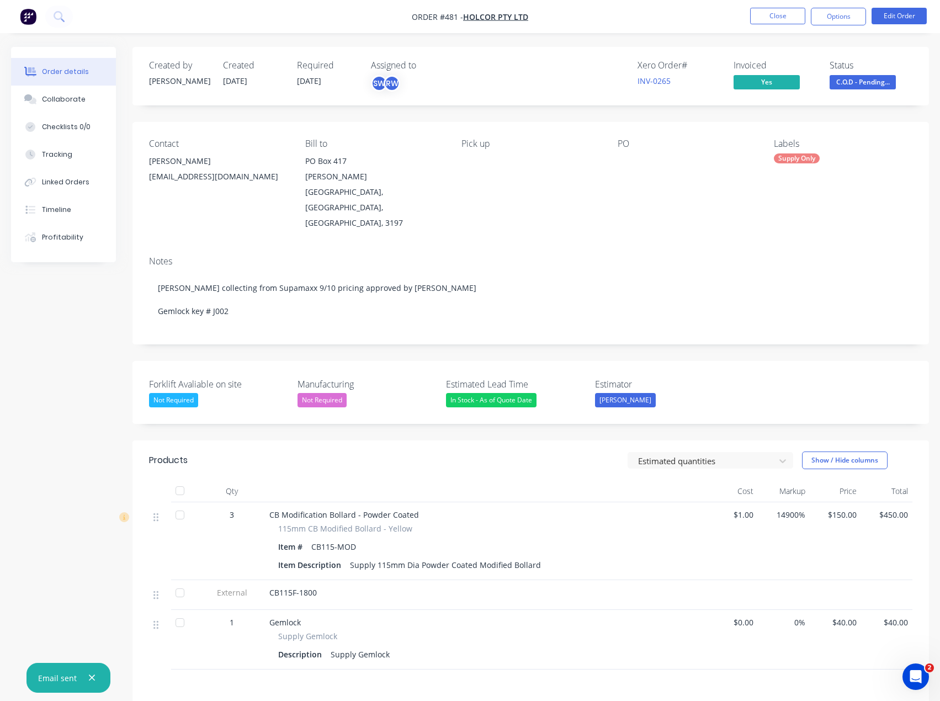
click at [623, 10] on nav "Order #481 - Holcor Pty Ltd Close Options Edit Order" at bounding box center [470, 16] width 940 height 33
click at [782, 19] on button "Close" at bounding box center [777, 16] width 55 height 17
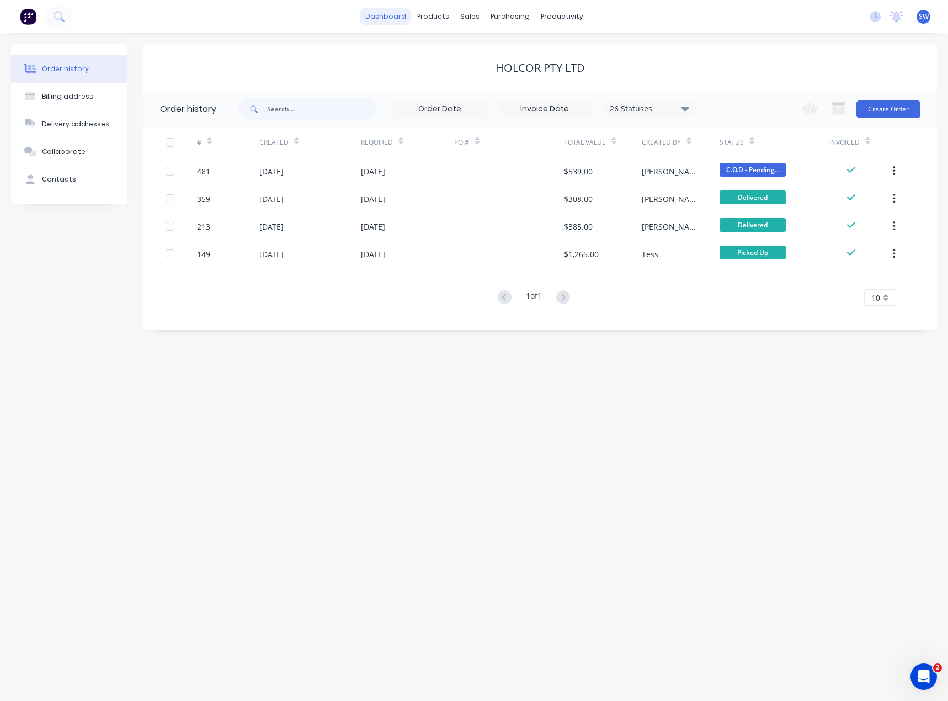
click at [378, 19] on link "dashboard" at bounding box center [386, 16] width 52 height 17
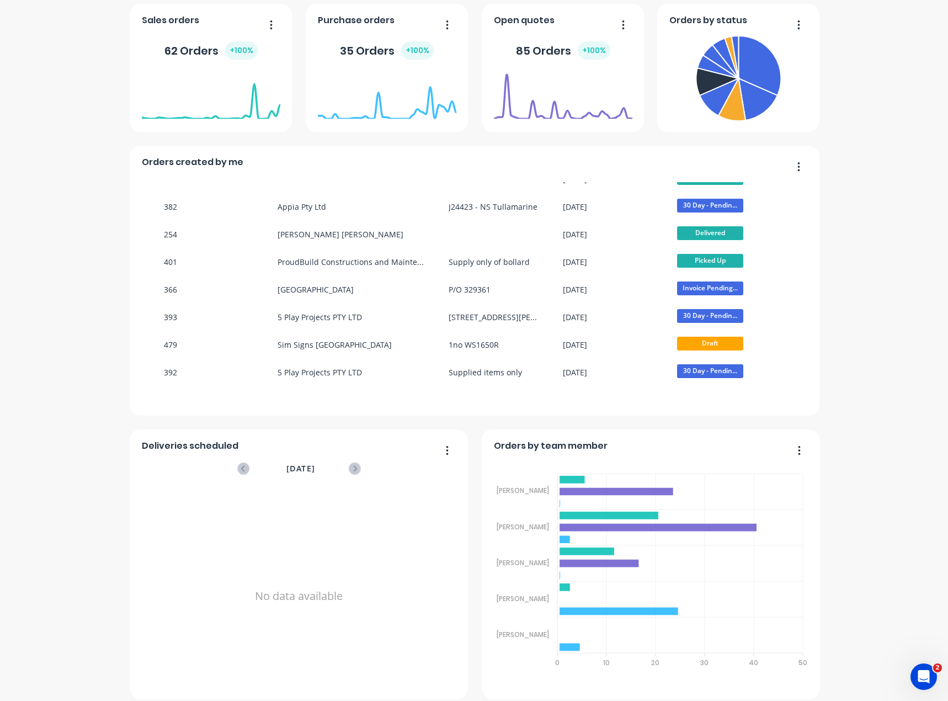
scroll to position [214, 0]
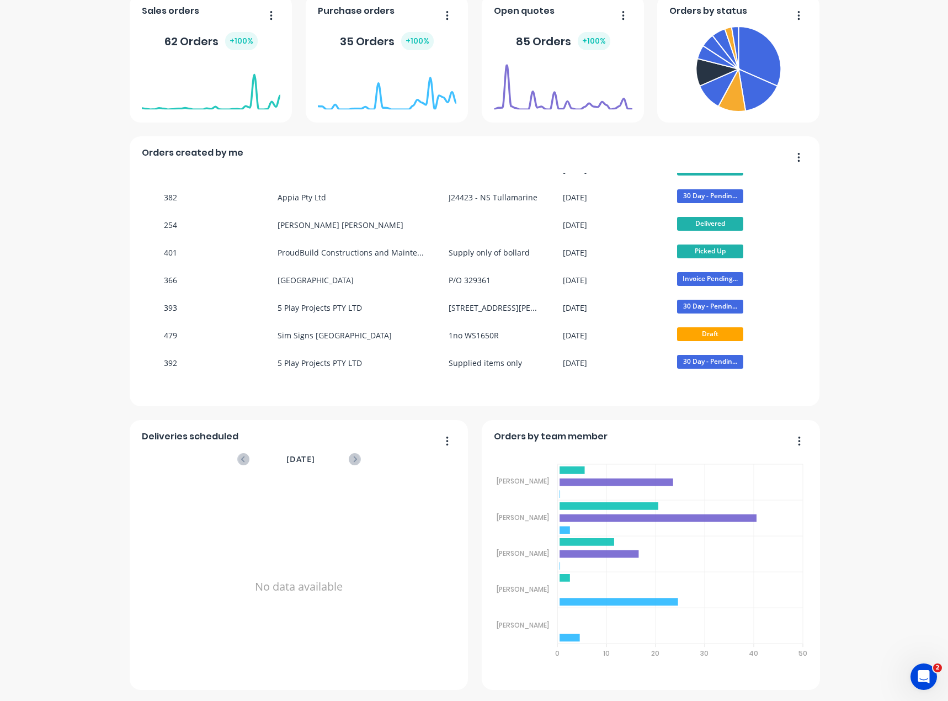
click at [898, 513] on div "Supamaxx [GEOGRAPHIC_DATA] Create sales order Create purchase order Overview Se…" at bounding box center [474, 260] width 948 height 860
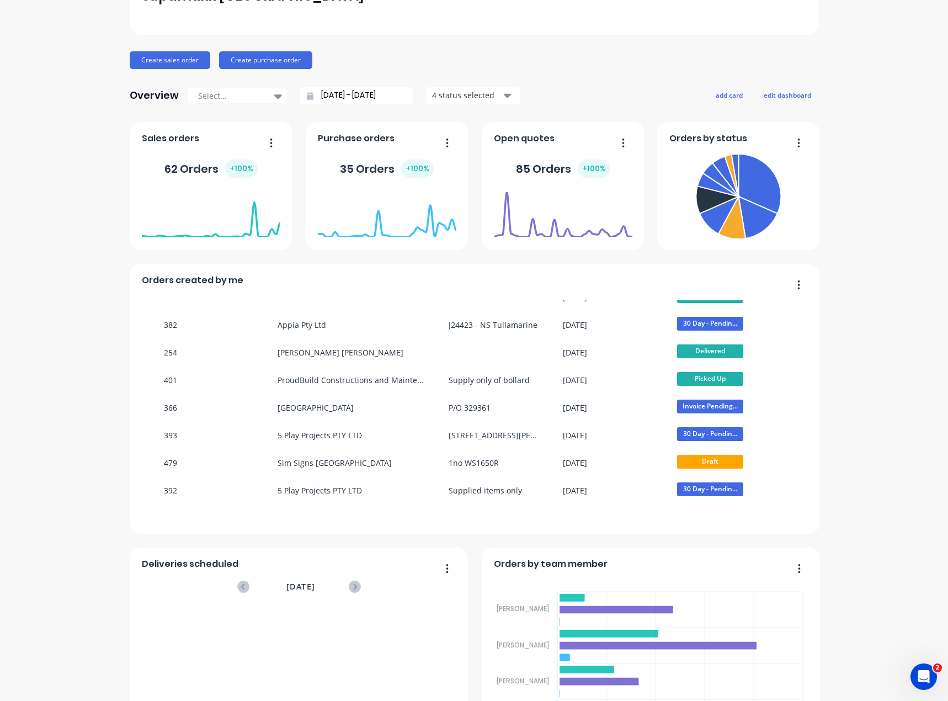
scroll to position [0, 0]
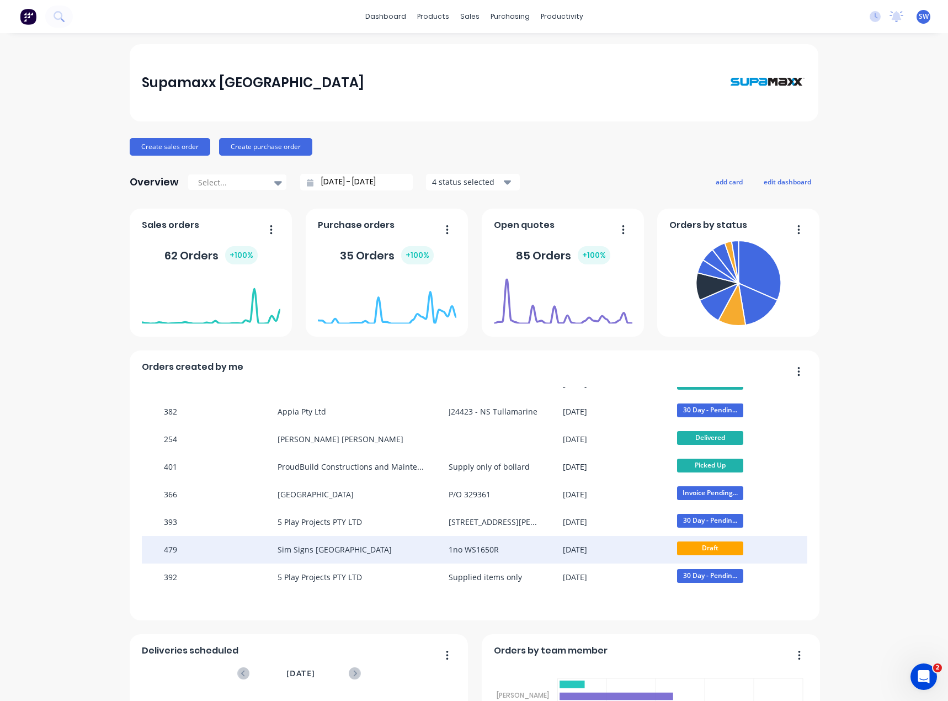
click at [530, 555] on div "1no WS1650R" at bounding box center [506, 550] width 114 height 28
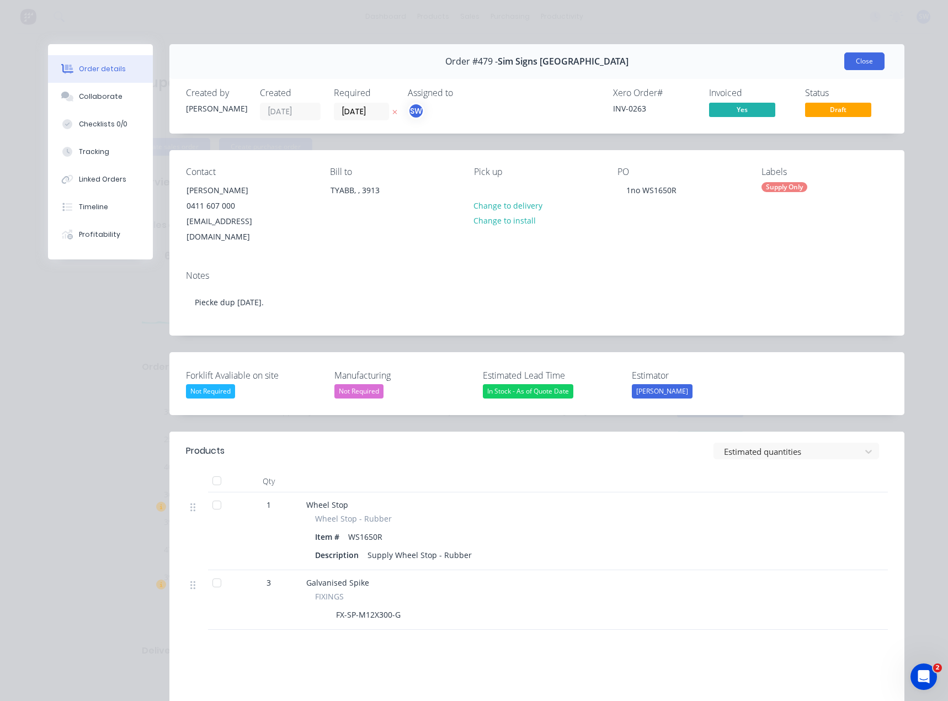
click at [870, 57] on button "Close" at bounding box center [864, 61] width 40 height 18
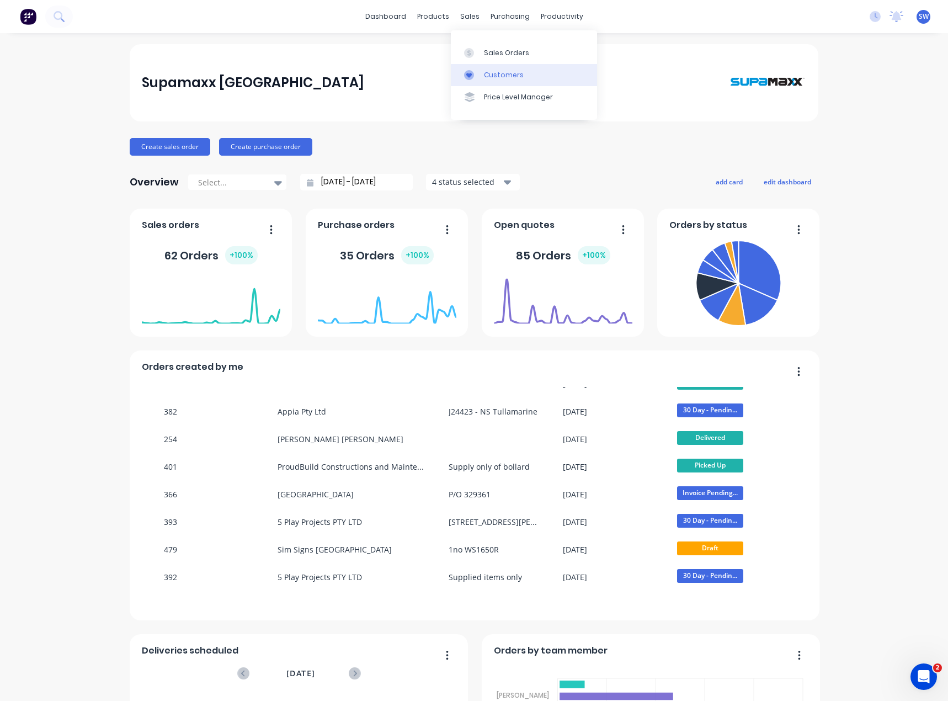
click at [488, 77] on div "Customers" at bounding box center [504, 75] width 40 height 10
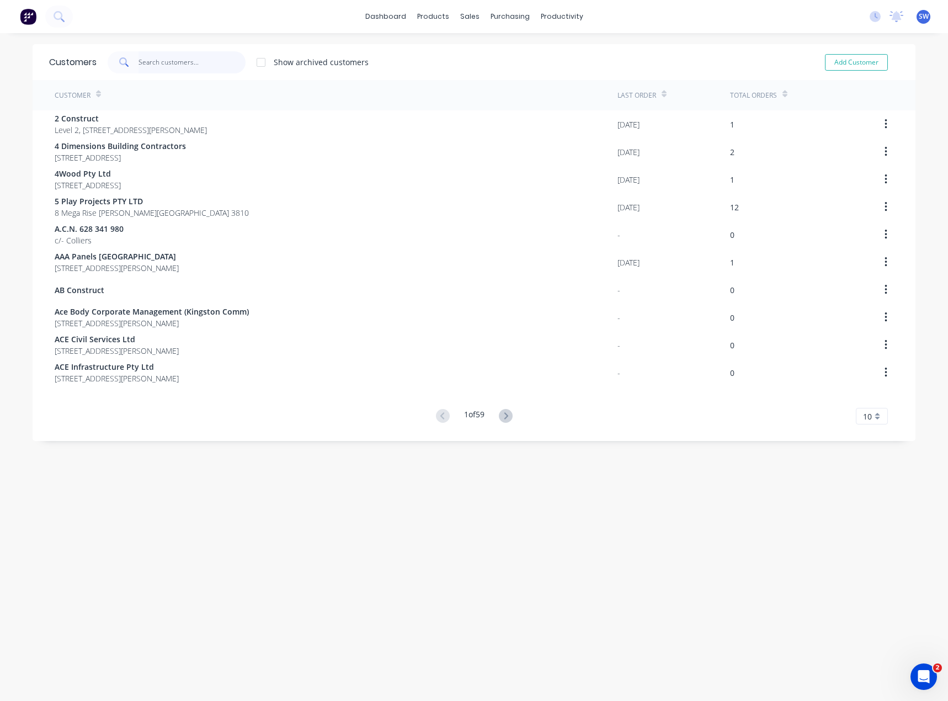
click at [158, 62] on input "text" at bounding box center [193, 62] width 108 height 22
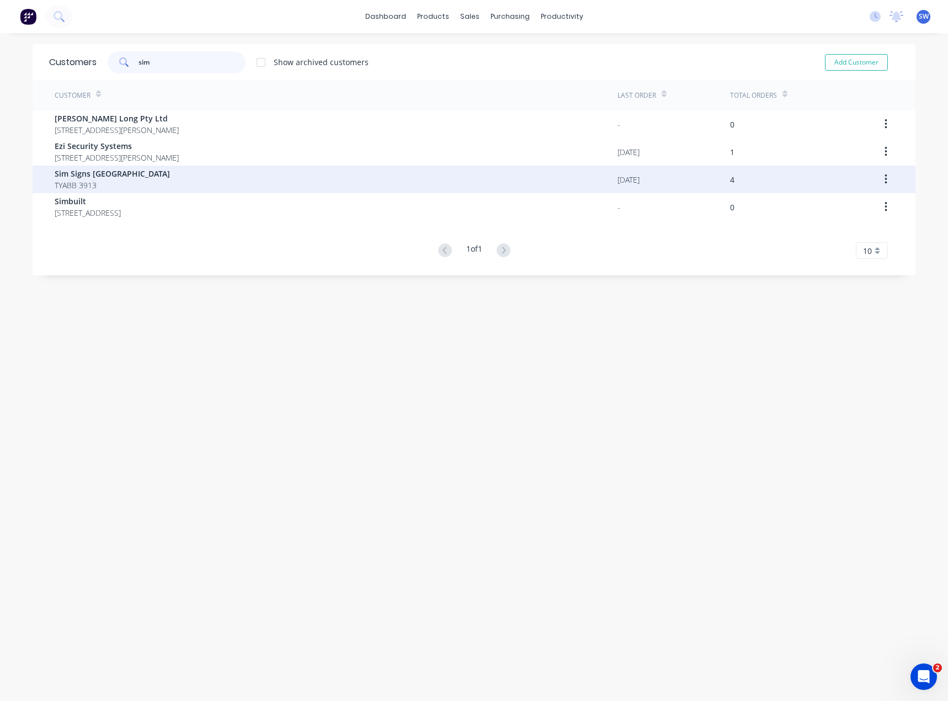
type input "sim"
click at [136, 180] on div "Sim Signs Australia TYABB 3913" at bounding box center [336, 180] width 563 height 28
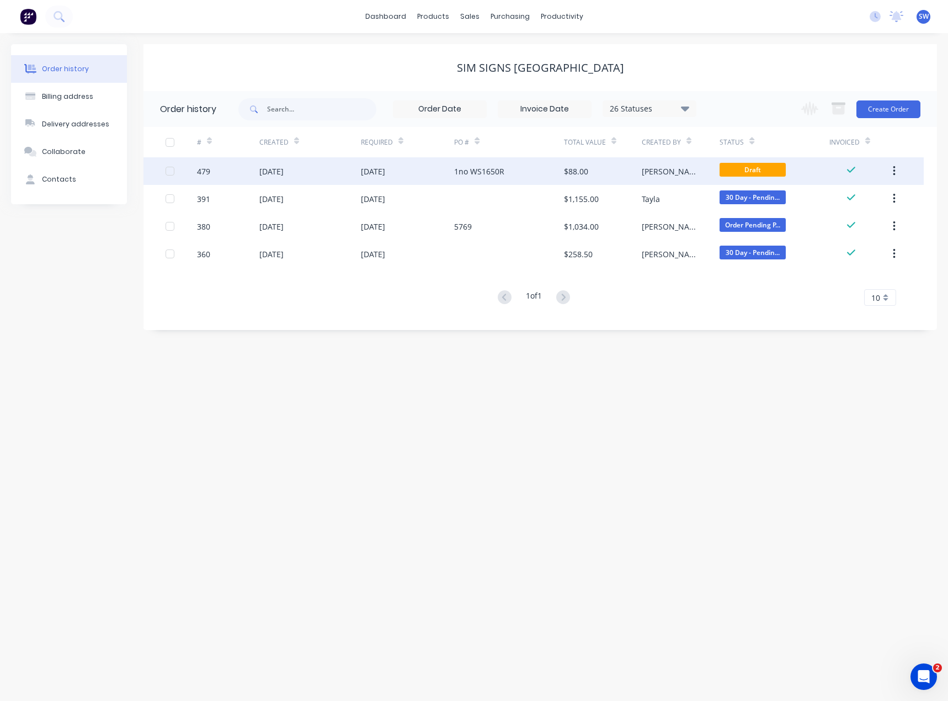
click at [497, 170] on div "1no WS1650R" at bounding box center [479, 172] width 50 height 12
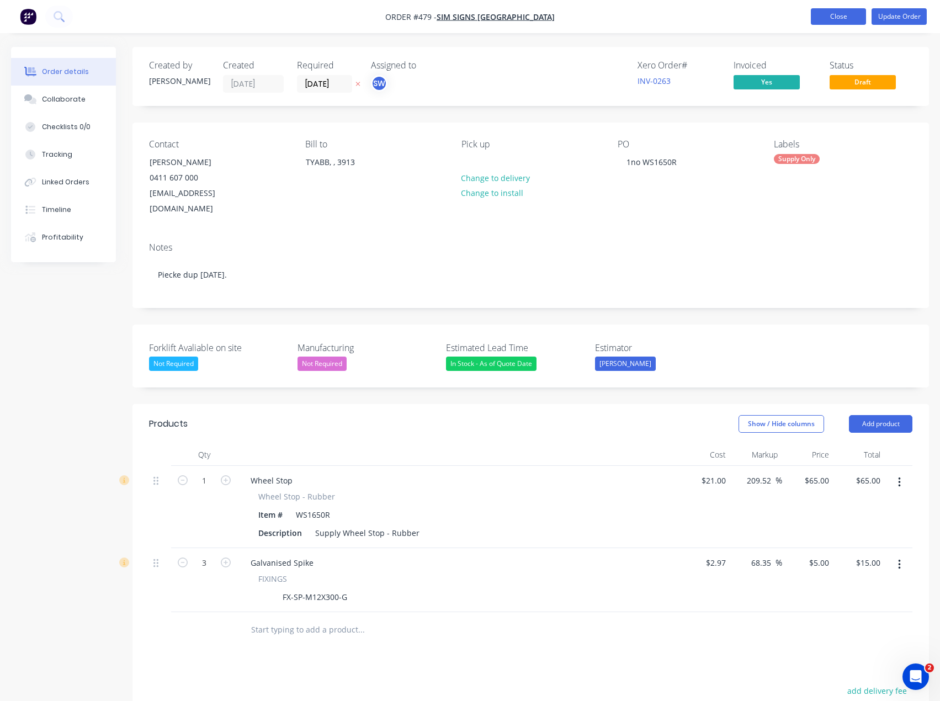
click at [851, 17] on button "Close" at bounding box center [838, 16] width 55 height 17
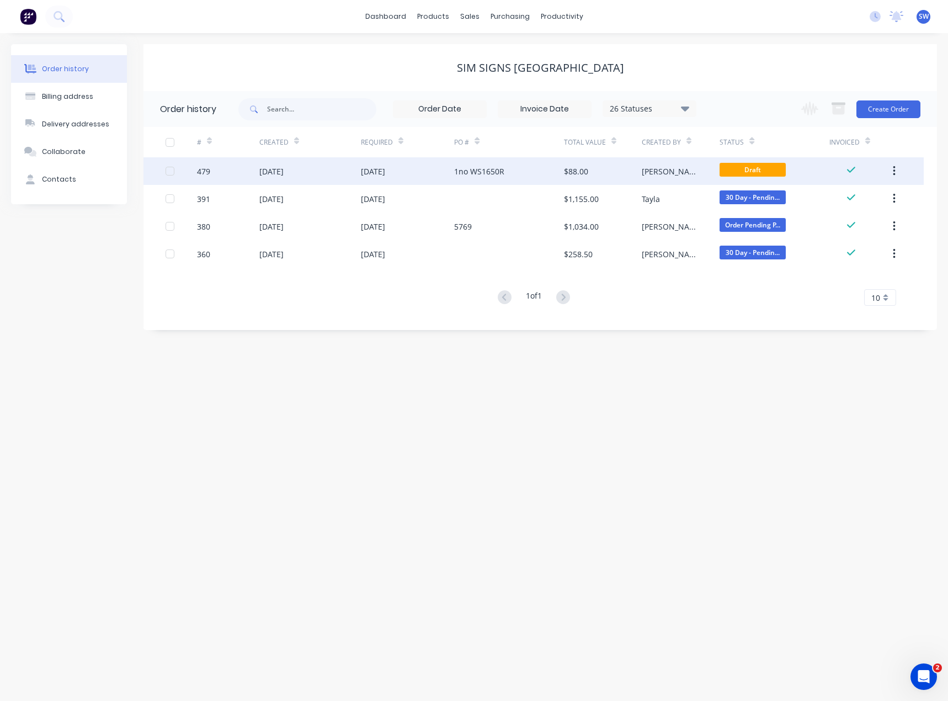
click at [491, 167] on div "1no WS1650R" at bounding box center [479, 172] width 50 height 12
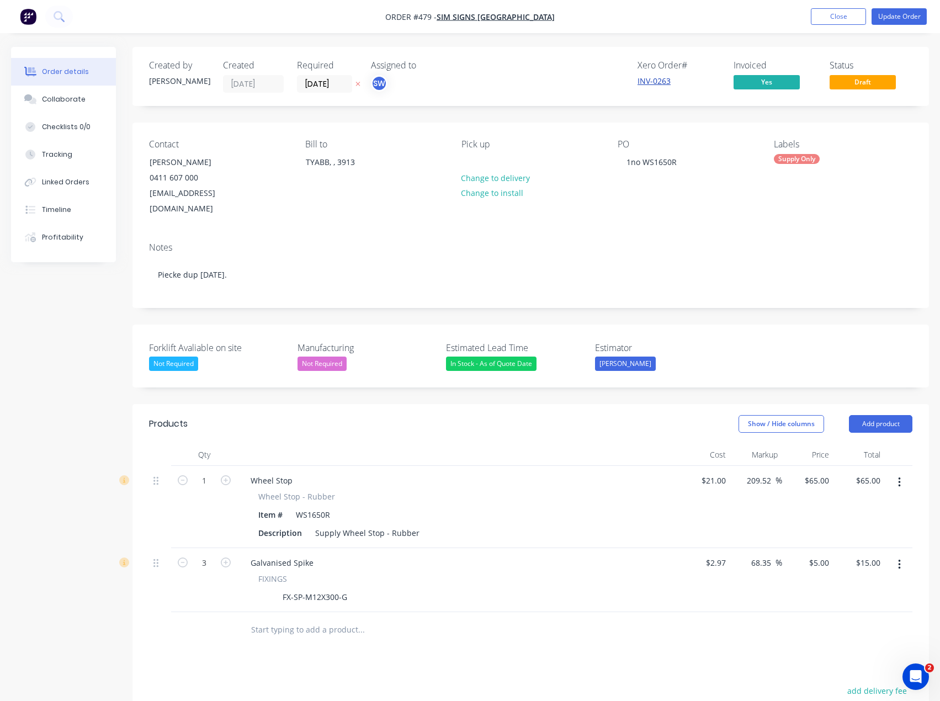
click at [641, 79] on link "INV-0263" at bounding box center [654, 81] width 33 height 10
click at [830, 16] on button "Close" at bounding box center [838, 16] width 55 height 17
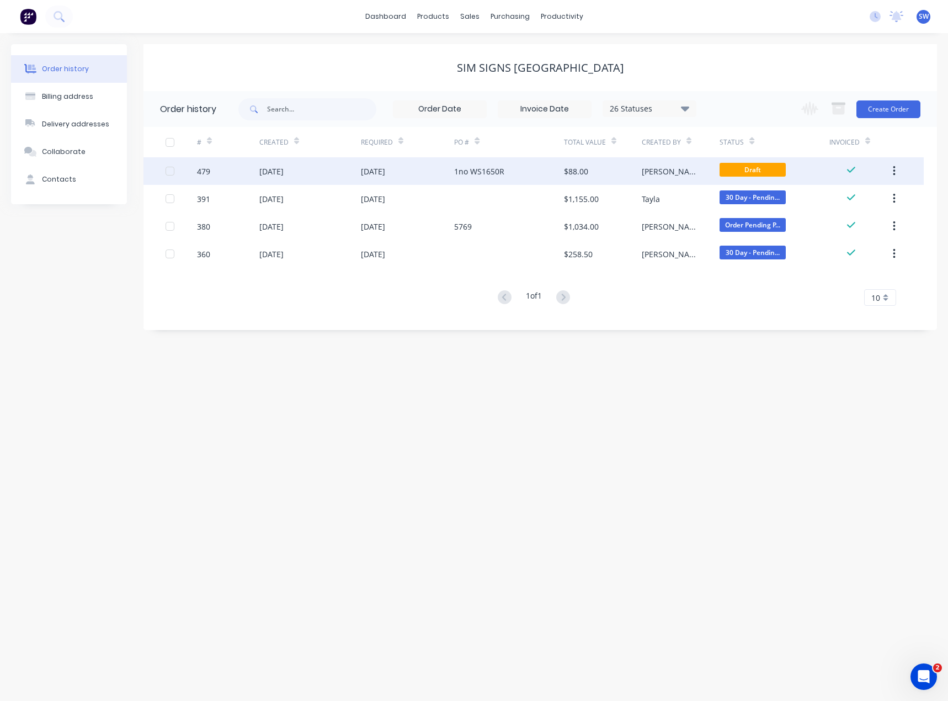
click at [522, 174] on div "1no WS1650R" at bounding box center [508, 171] width 109 height 28
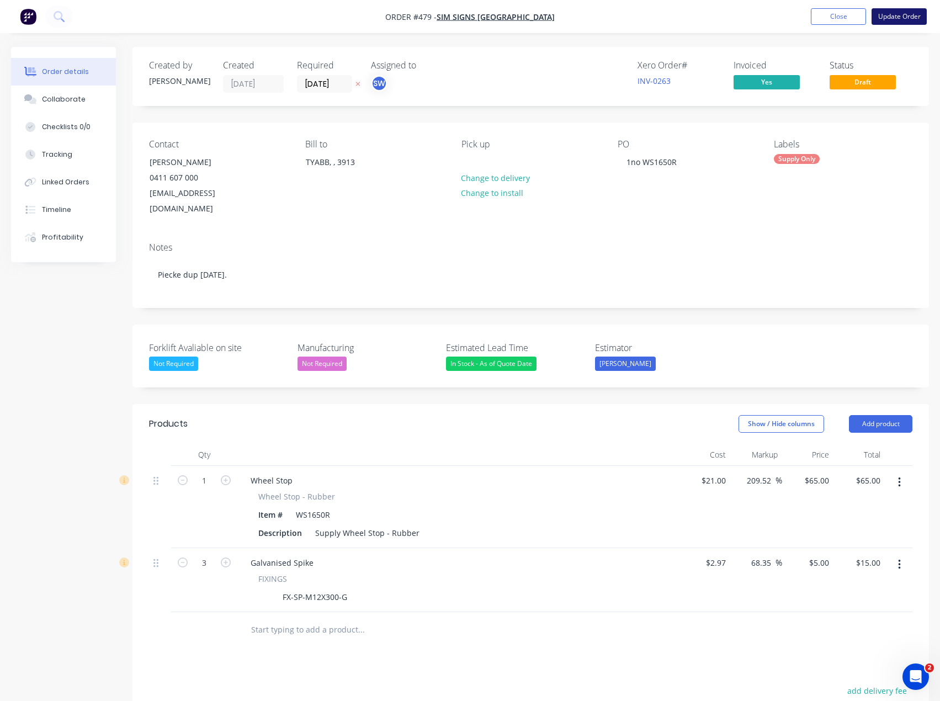
click at [896, 16] on button "Update Order" at bounding box center [899, 16] width 55 height 17
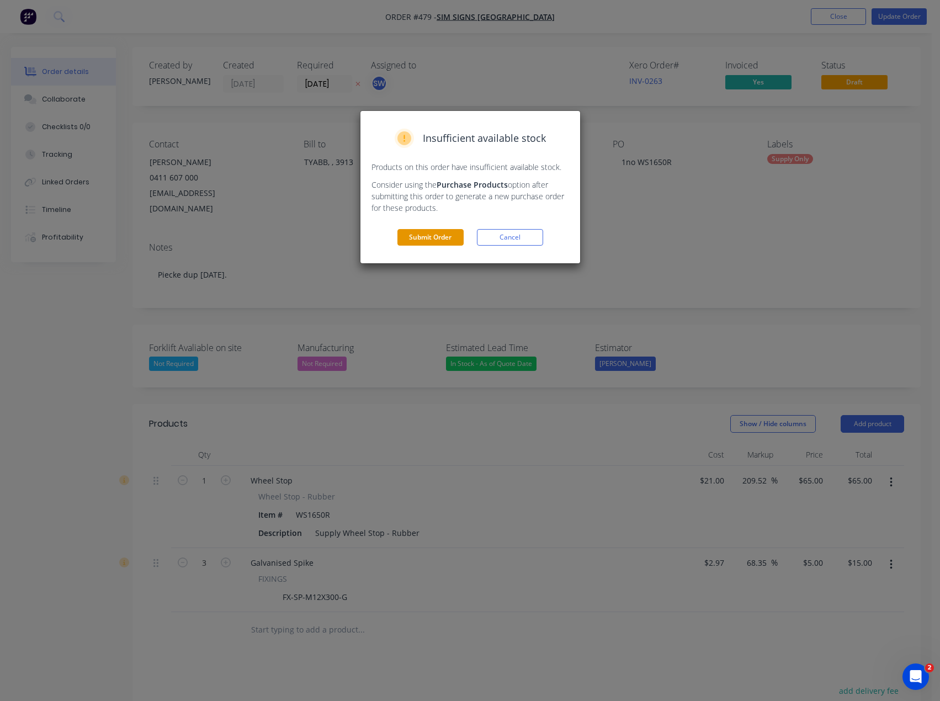
click at [418, 237] on button "Submit Order" at bounding box center [430, 237] width 66 height 17
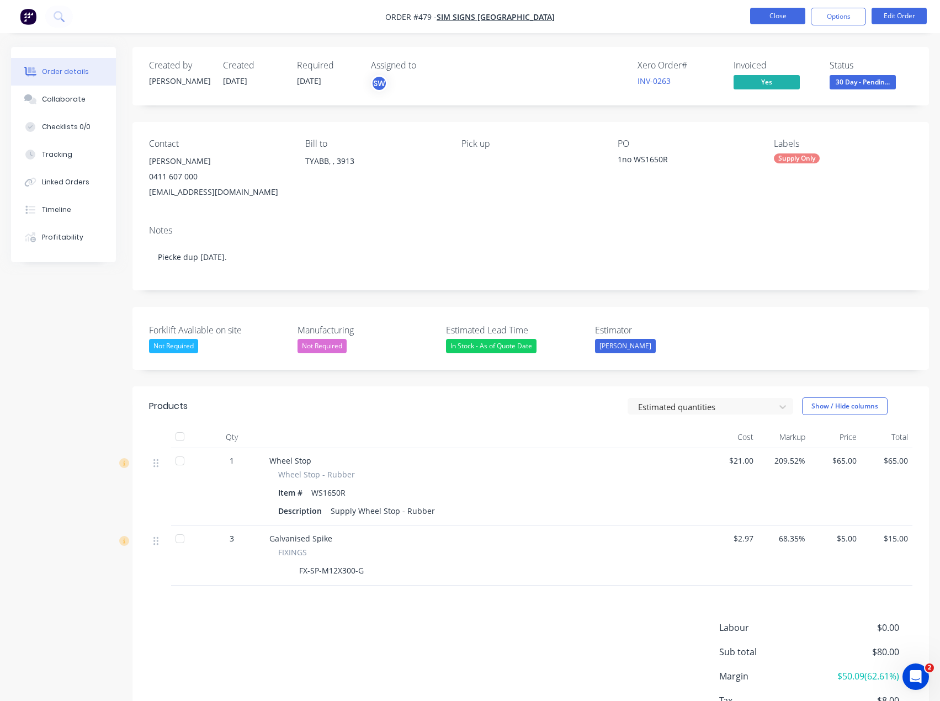
click at [775, 24] on button "Close" at bounding box center [777, 16] width 55 height 17
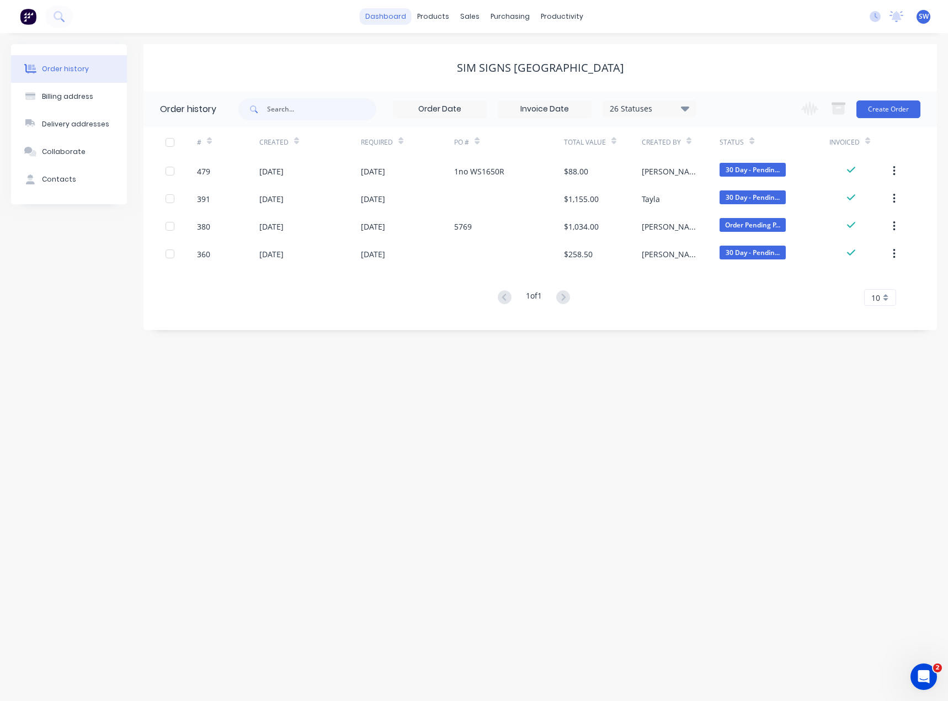
click at [390, 20] on link "dashboard" at bounding box center [386, 16] width 52 height 17
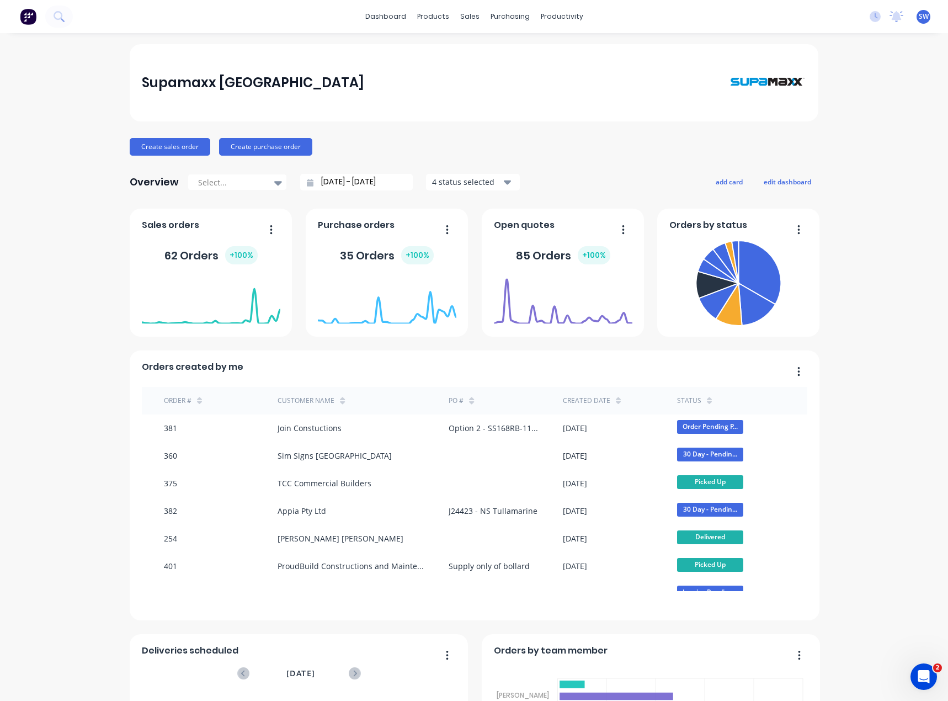
click at [857, 110] on div "Supamaxx [GEOGRAPHIC_DATA] Create sales order Create purchase order Overview Se…" at bounding box center [474, 474] width 948 height 860
click at [919, 16] on span "SW" at bounding box center [924, 17] width 10 height 10
click at [863, 136] on button "Sign out" at bounding box center [855, 139] width 146 height 22
